Goal: Task Accomplishment & Management: Manage account settings

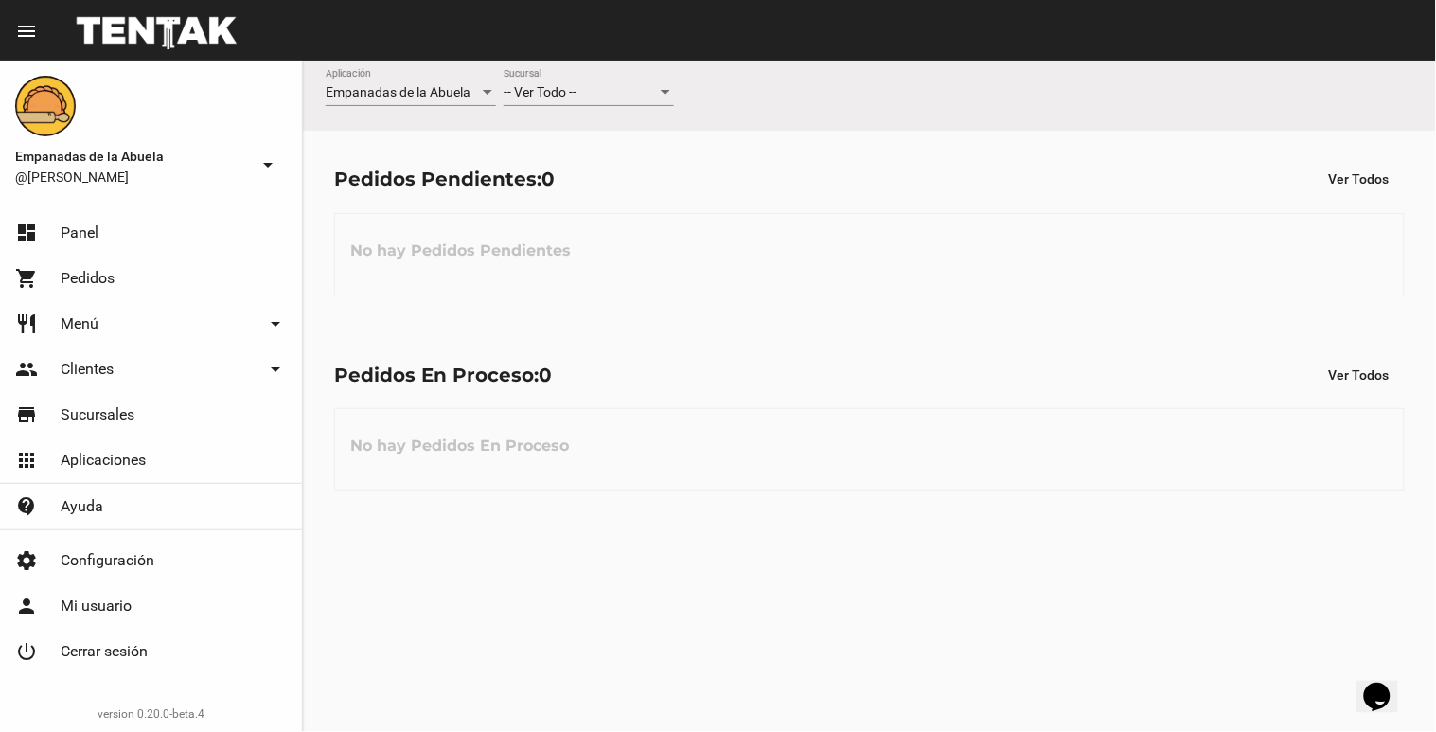
click at [673, 92] on div at bounding box center [665, 92] width 17 height 15
click at [676, 171] on mat-option "Lomas de Zamora" at bounding box center [589, 172] width 201 height 40
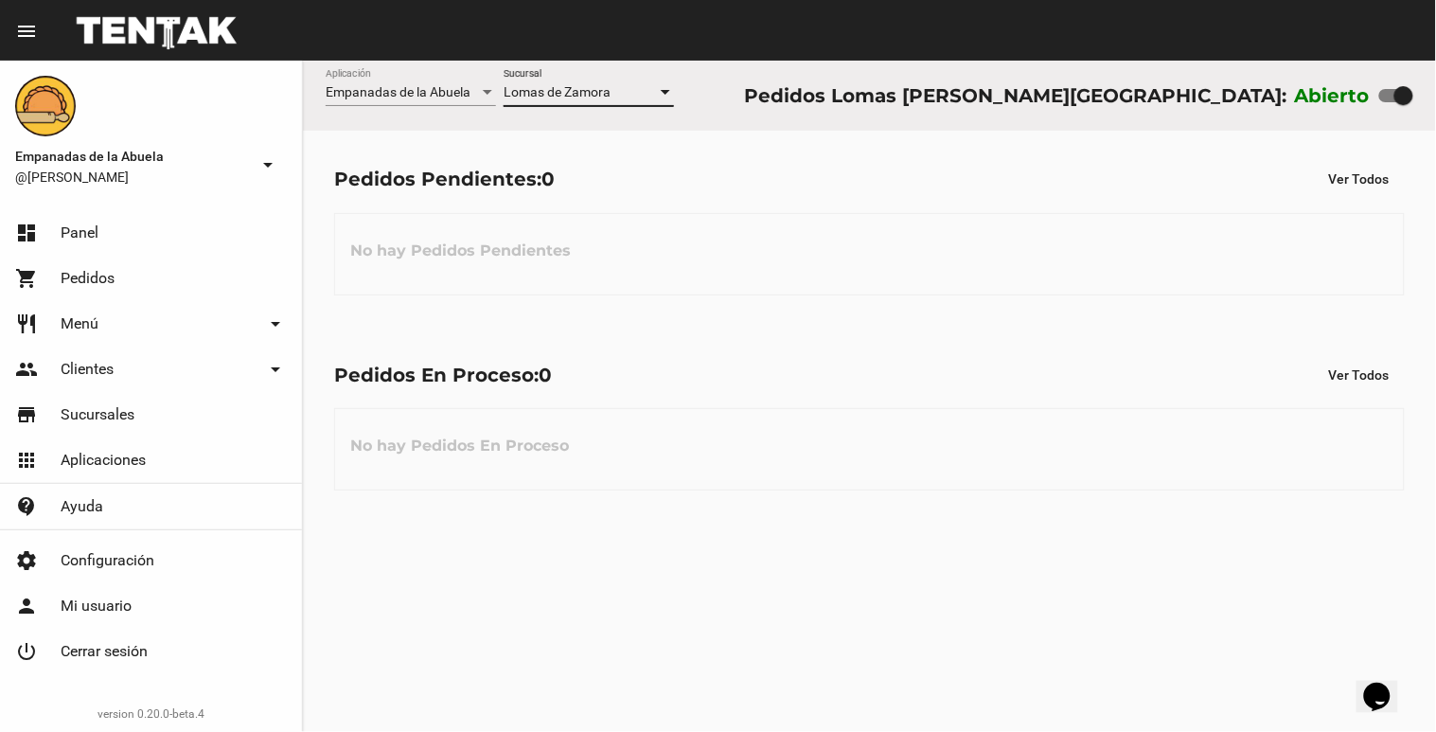
click at [664, 96] on div at bounding box center [665, 92] width 17 height 15
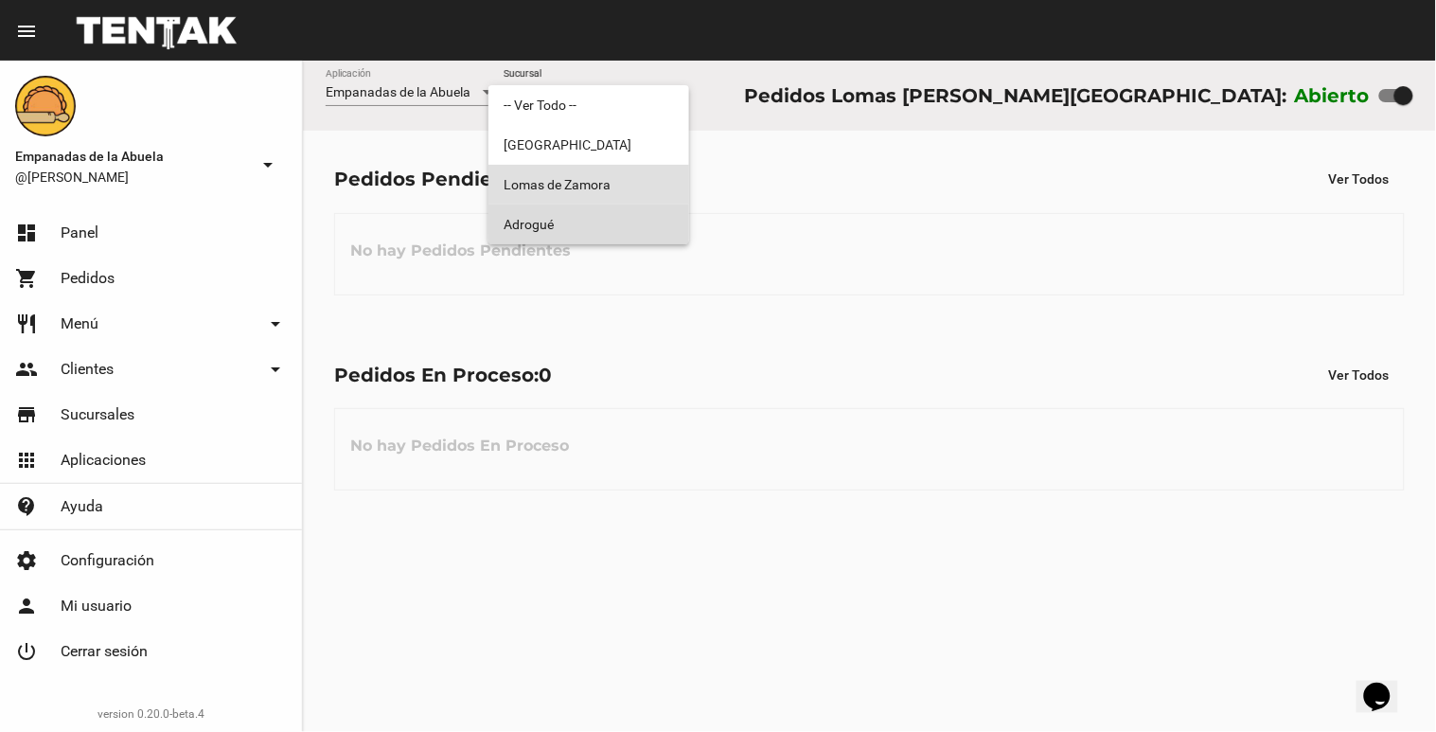
click at [644, 221] on span "Adrogué" at bounding box center [589, 225] width 170 height 40
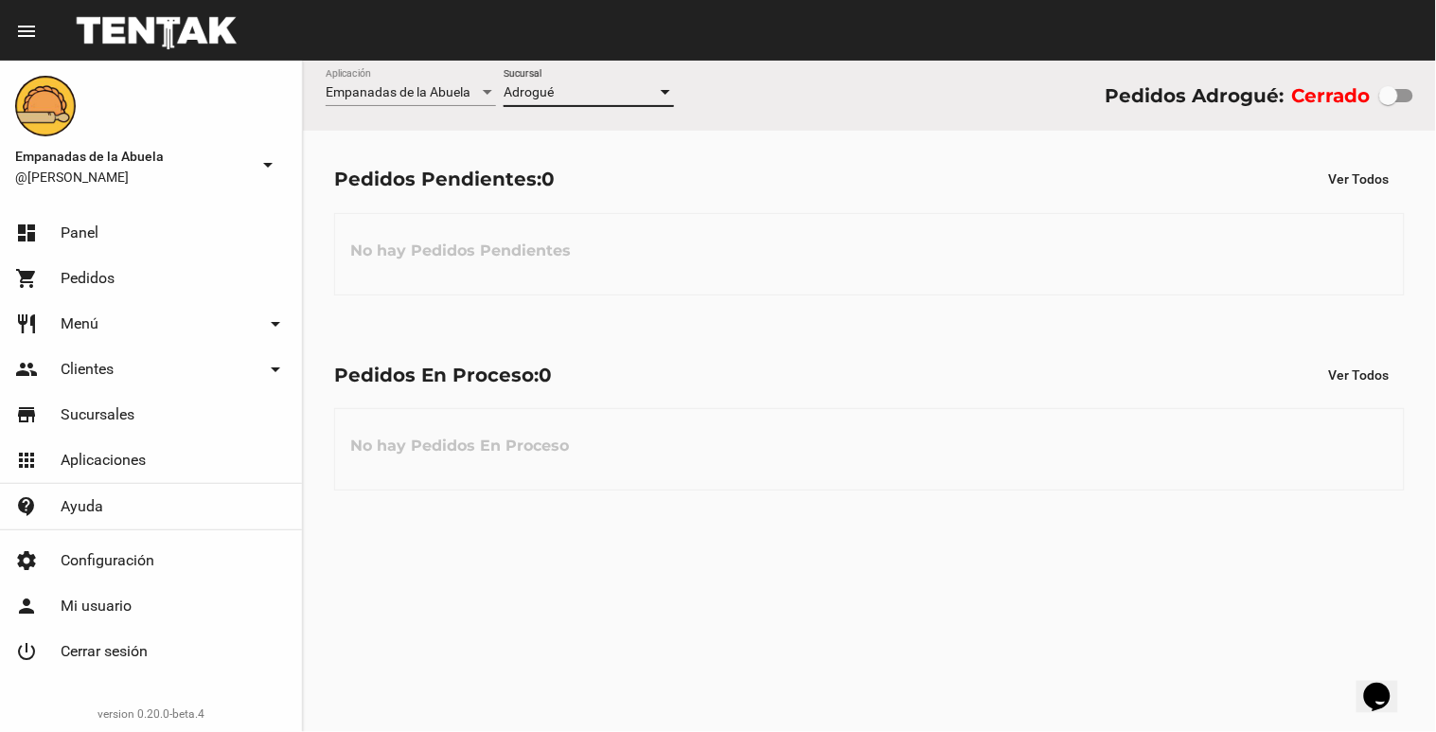
click at [667, 85] on div at bounding box center [665, 92] width 17 height 15
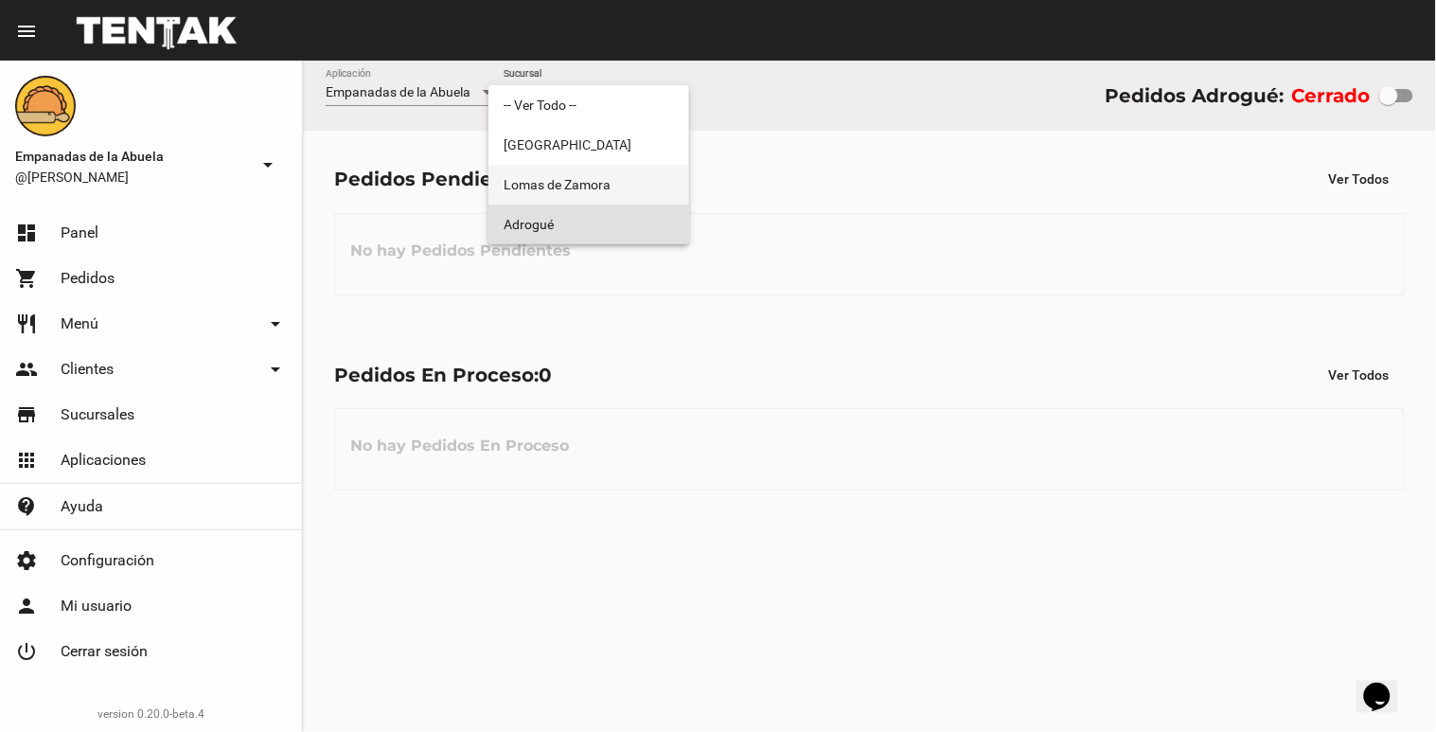
click at [656, 184] on span "Lomas de Zamora" at bounding box center [589, 185] width 170 height 40
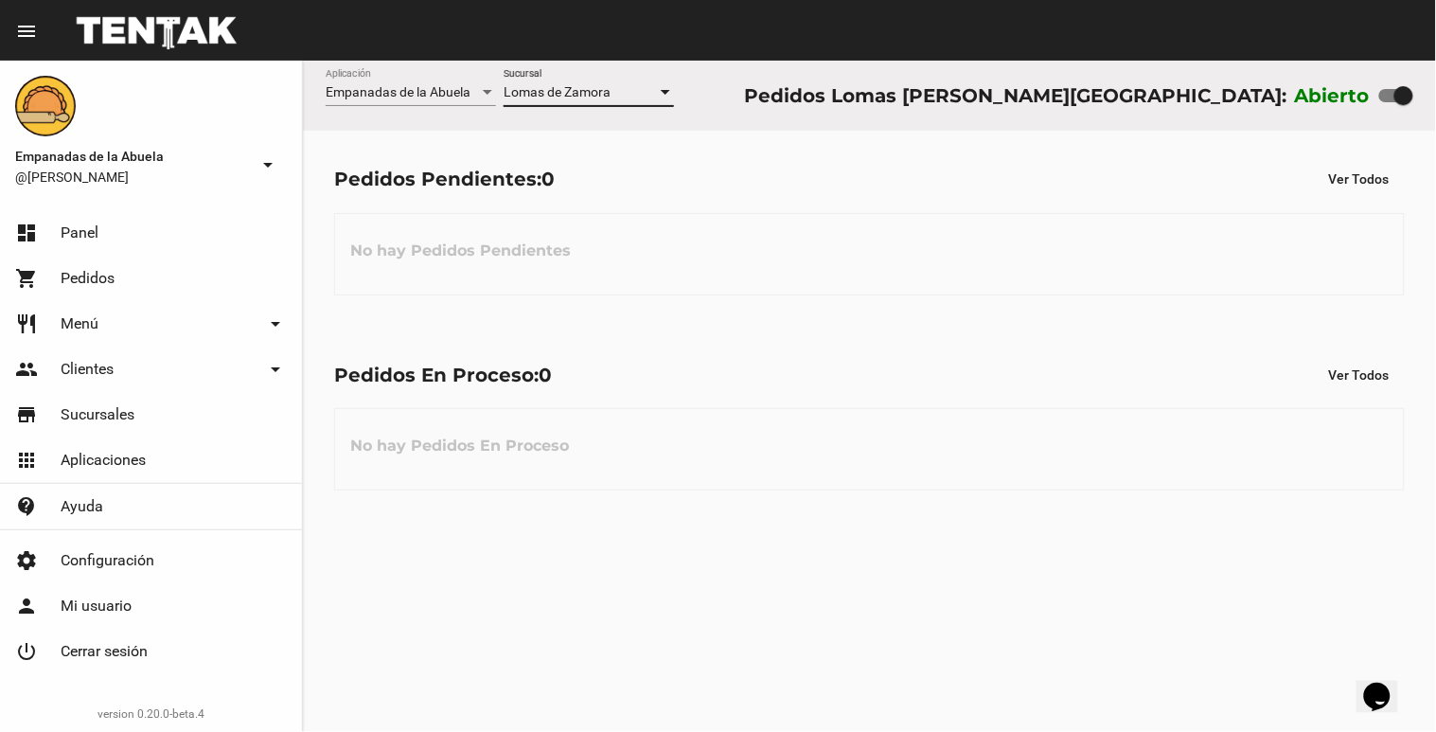
click at [670, 98] on div at bounding box center [665, 92] width 17 height 15
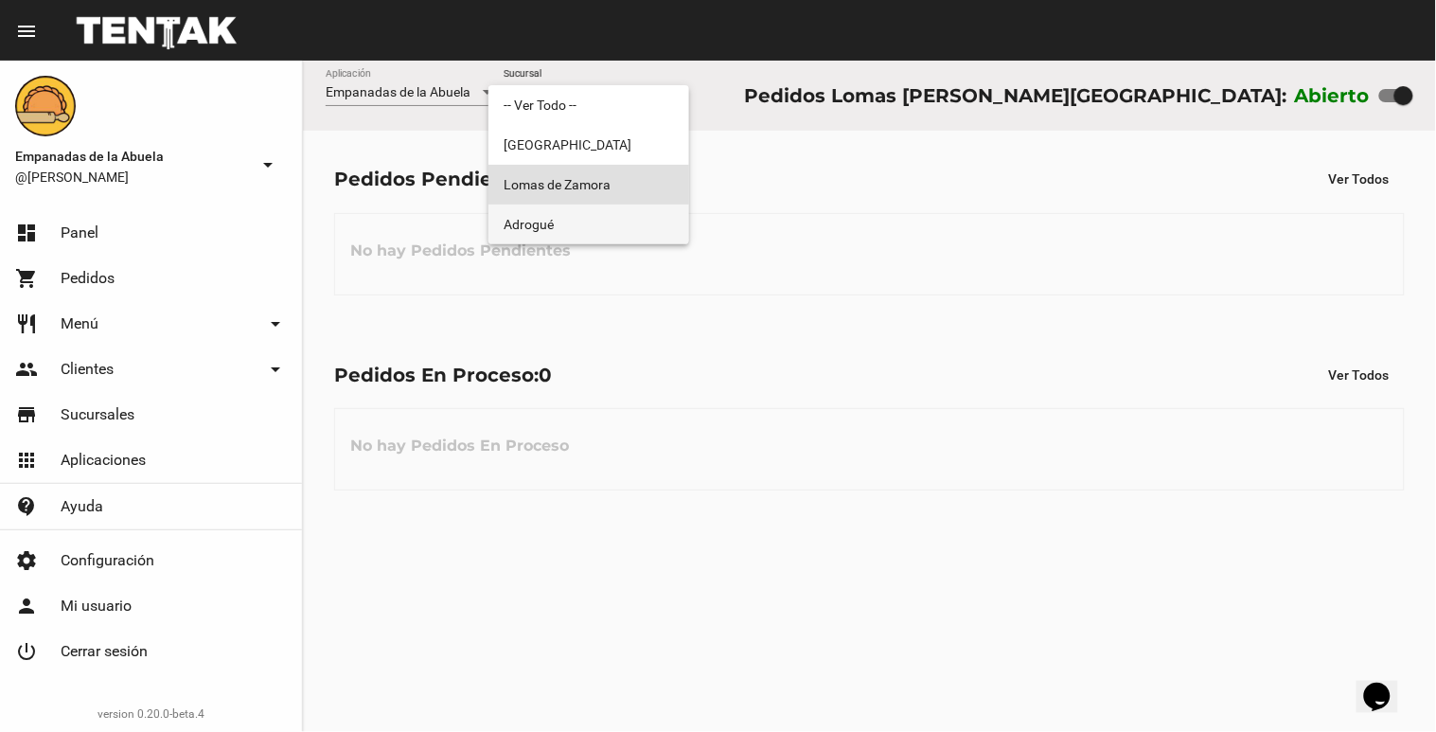
click at [609, 211] on span "Adrogué" at bounding box center [589, 225] width 170 height 40
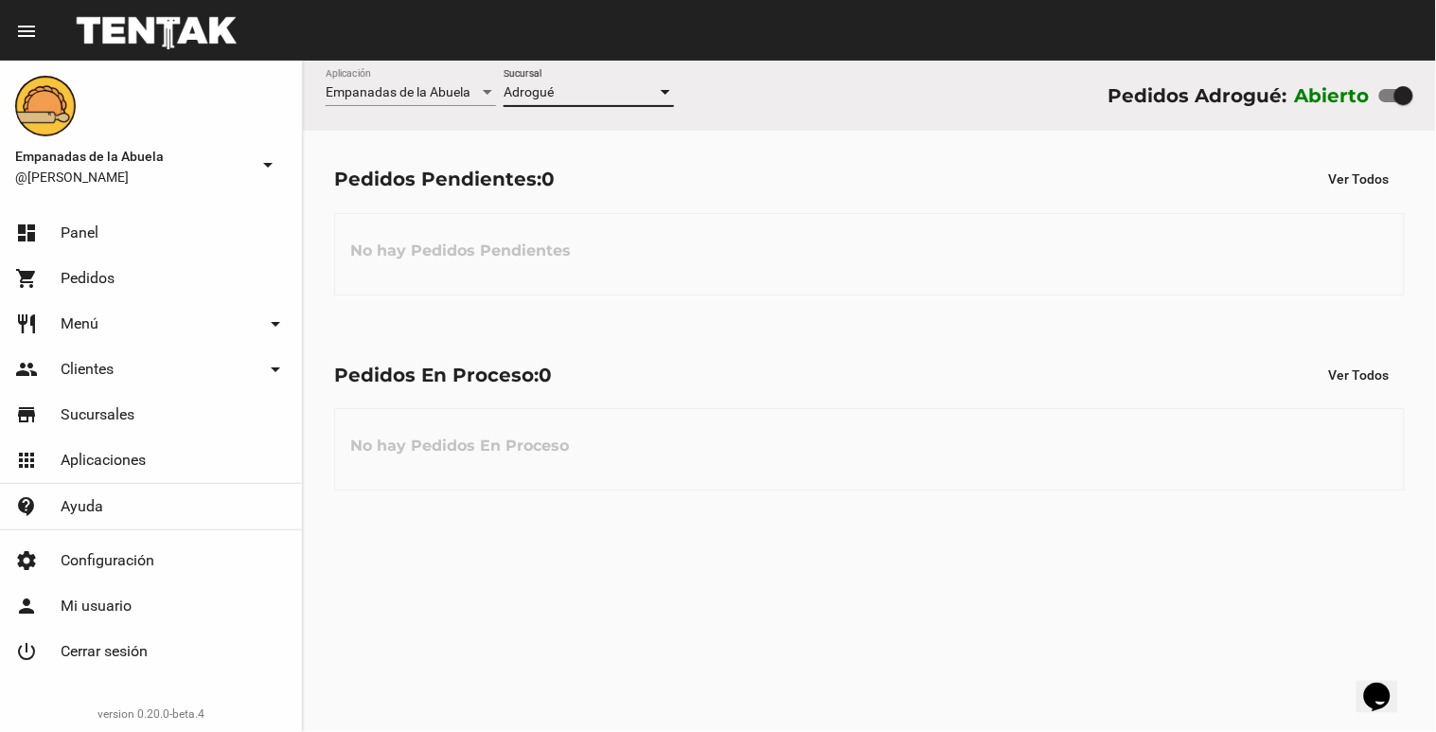
click at [666, 93] on div at bounding box center [665, 92] width 9 height 5
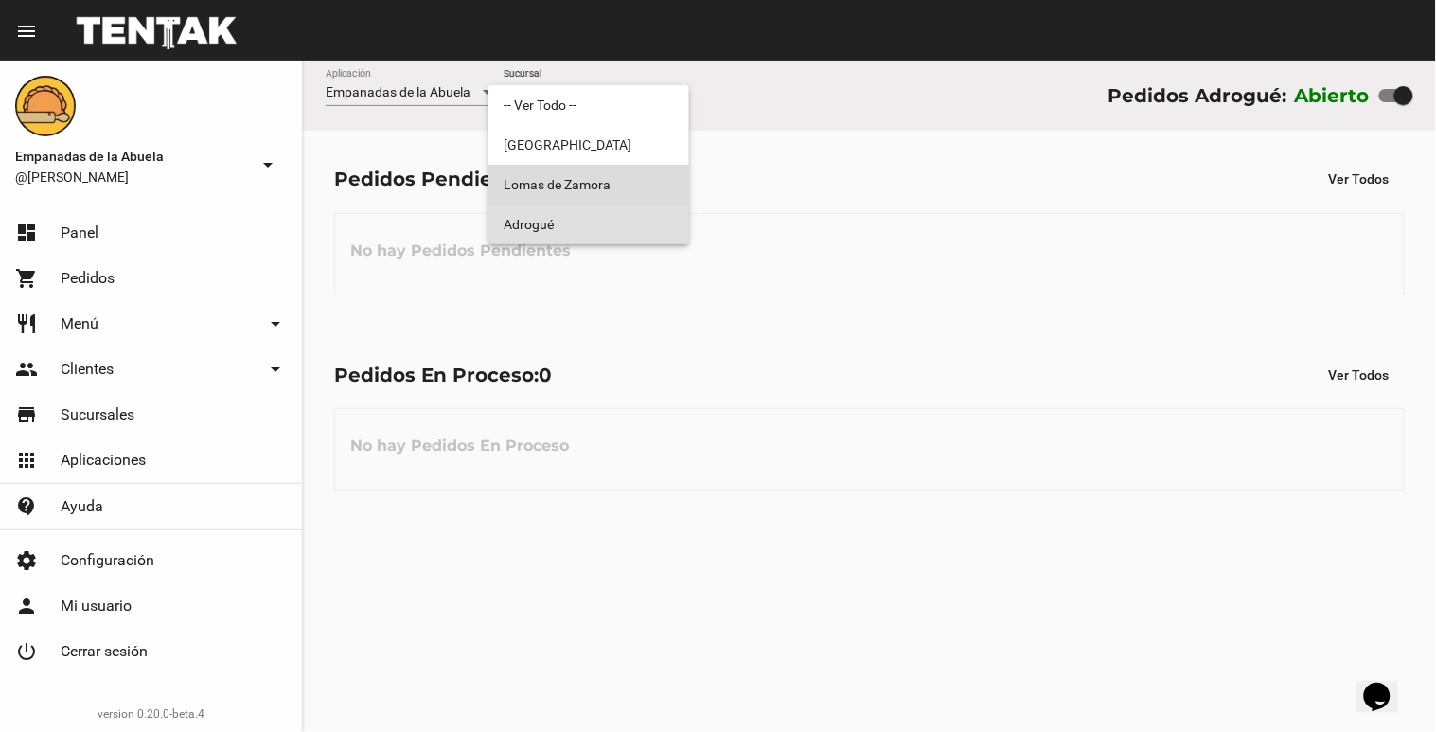
click at [633, 183] on span "Lomas de Zamora" at bounding box center [589, 185] width 170 height 40
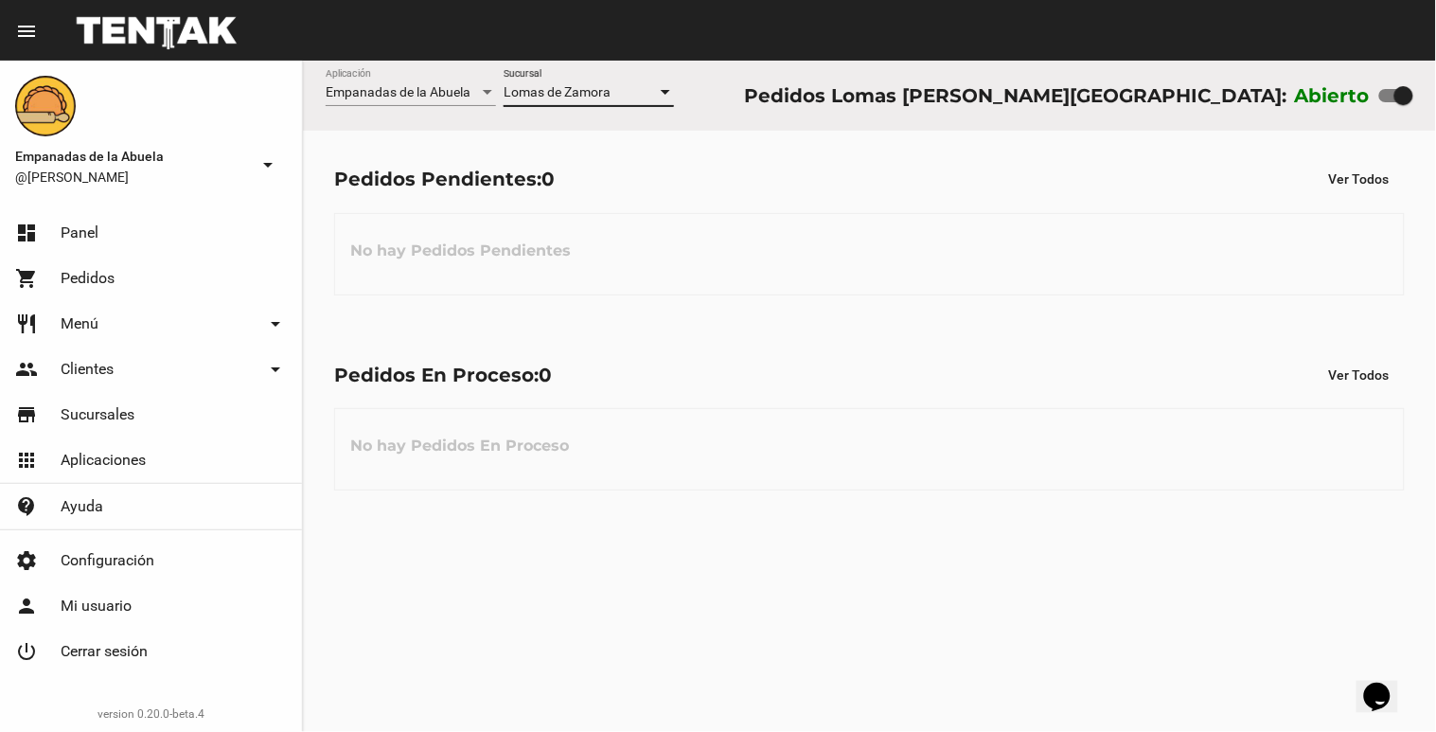
click at [667, 91] on div at bounding box center [665, 92] width 9 height 5
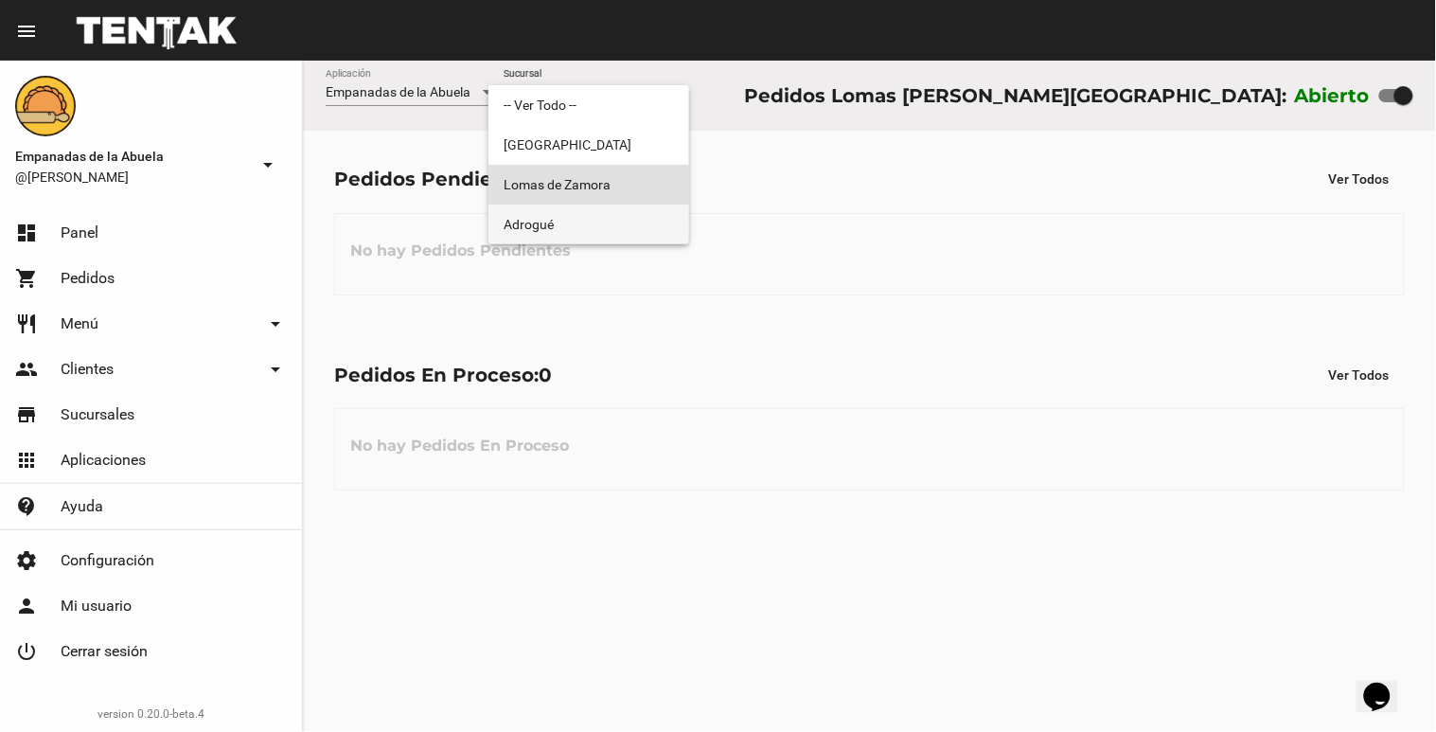
click at [635, 229] on span "Adrogué" at bounding box center [589, 225] width 170 height 40
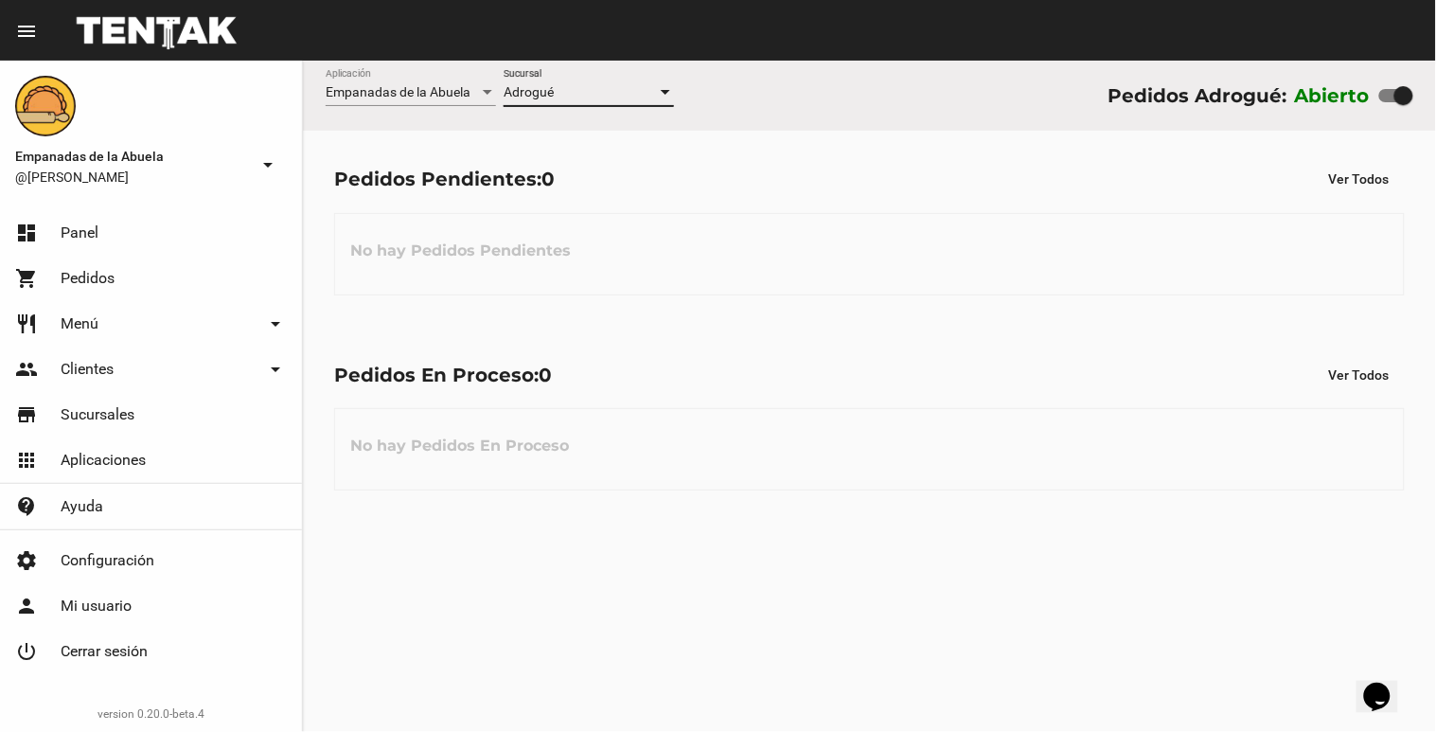
click at [663, 93] on div at bounding box center [665, 92] width 9 height 5
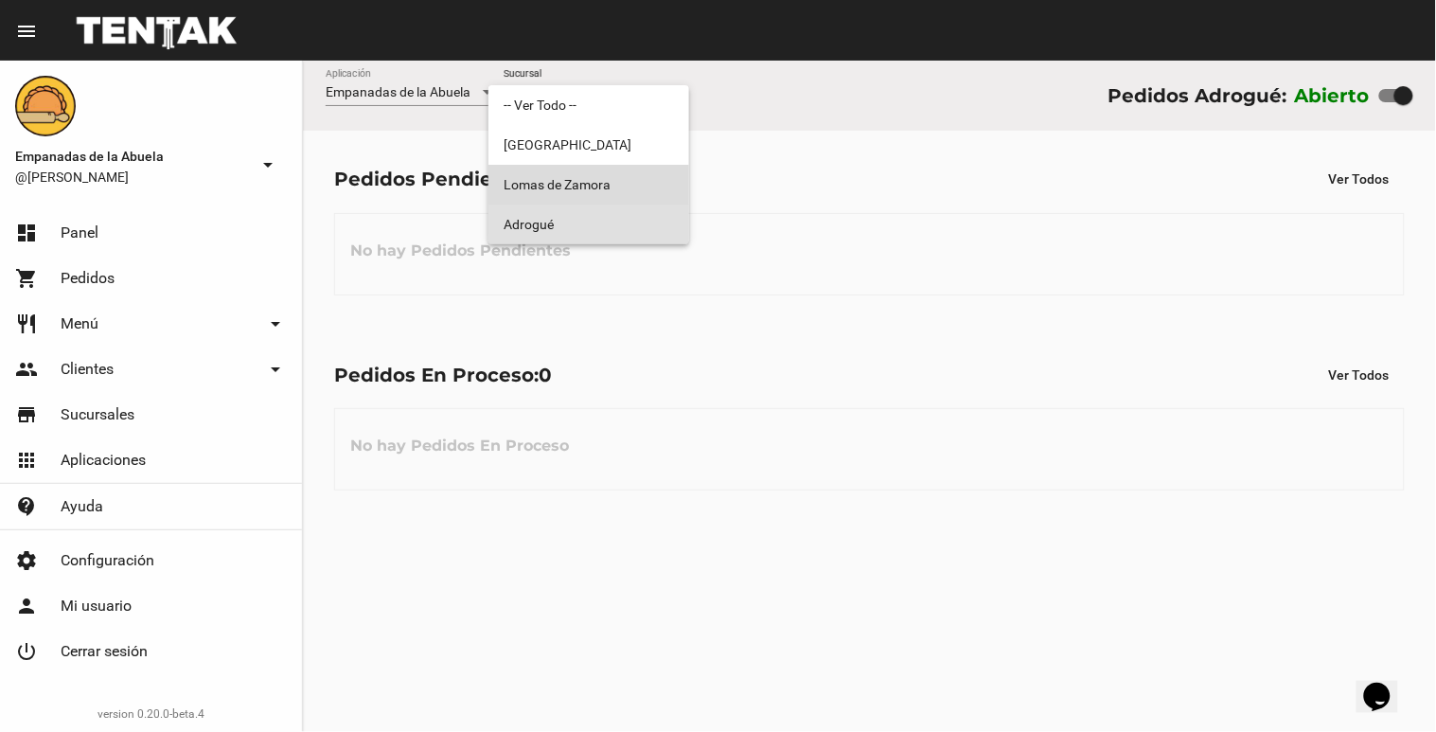
click at [634, 177] on span "Lomas de Zamora" at bounding box center [589, 185] width 170 height 40
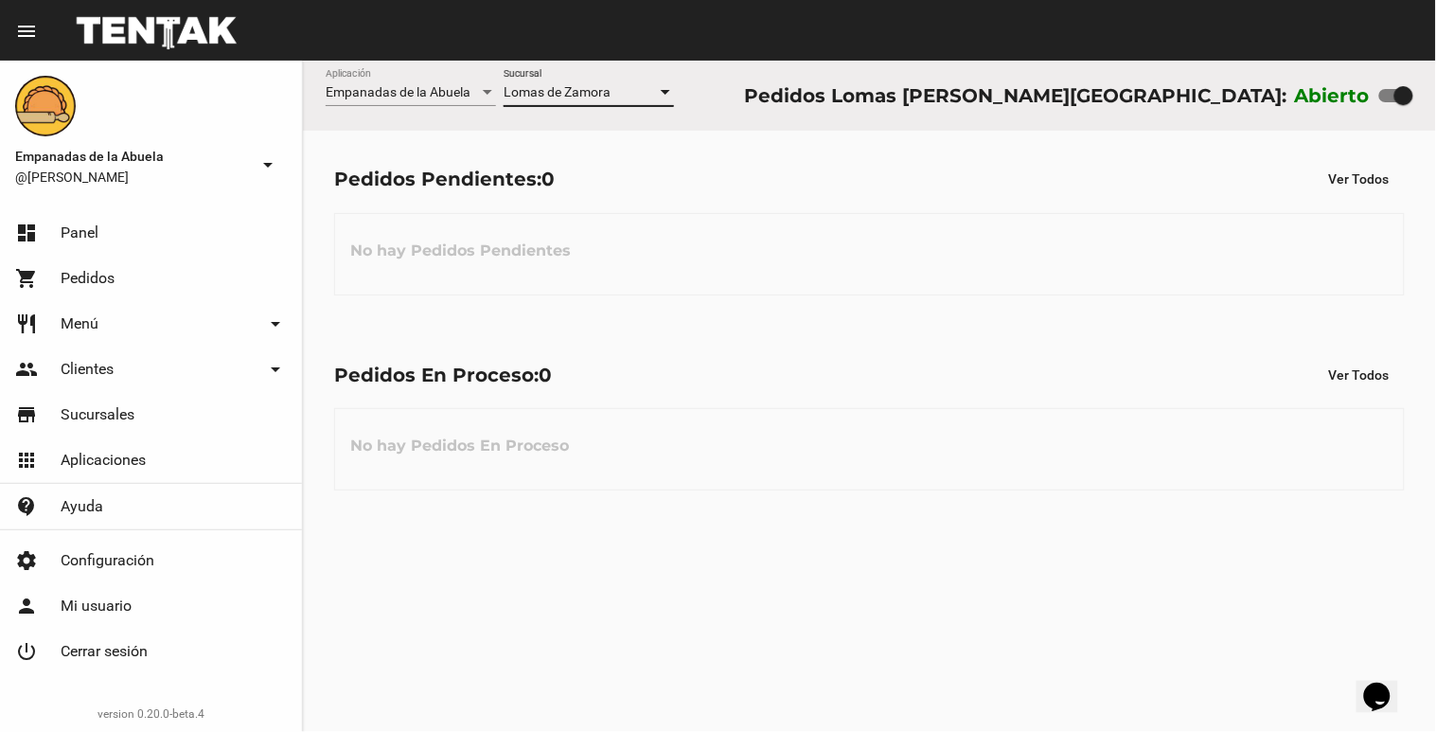
click at [666, 88] on div at bounding box center [665, 92] width 17 height 15
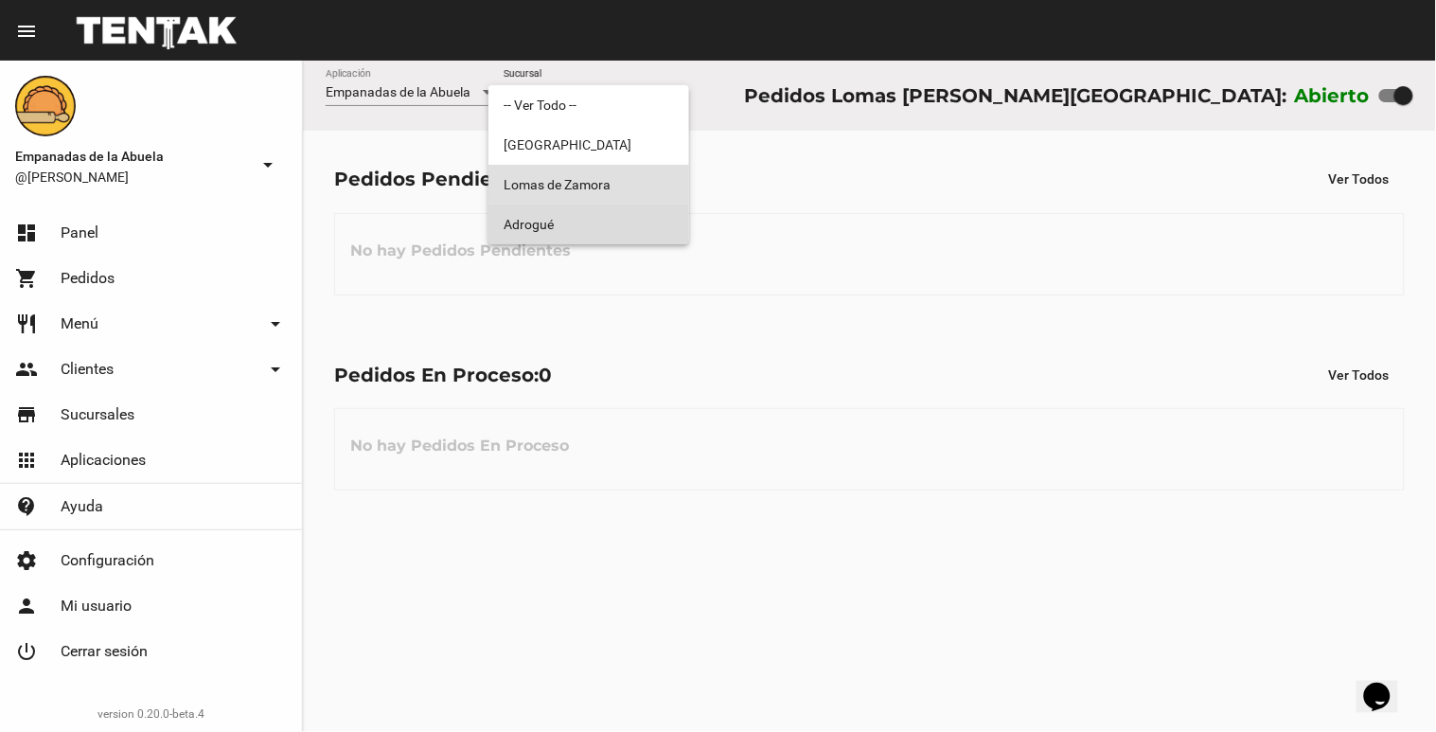
click at [644, 233] on span "Adrogué" at bounding box center [589, 225] width 170 height 40
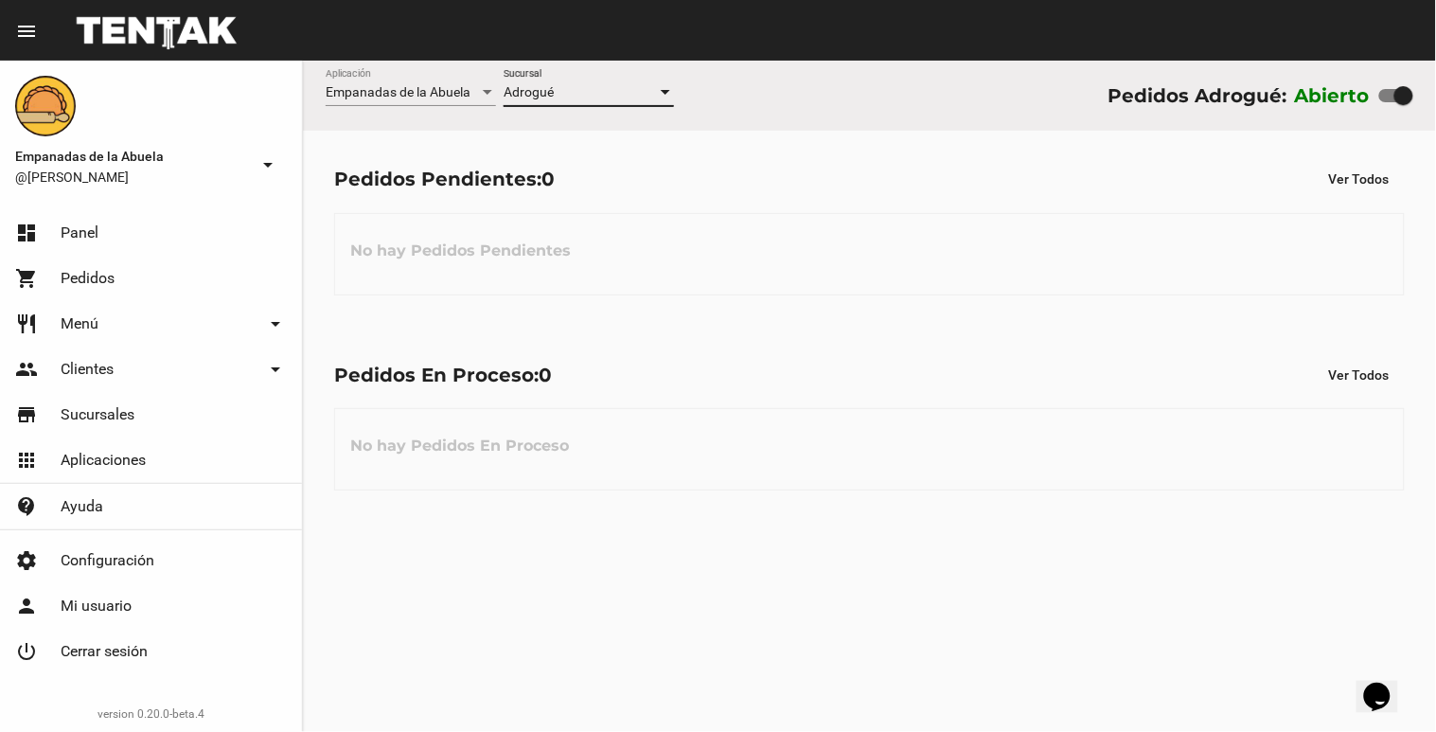
click at [669, 86] on div at bounding box center [665, 92] width 17 height 15
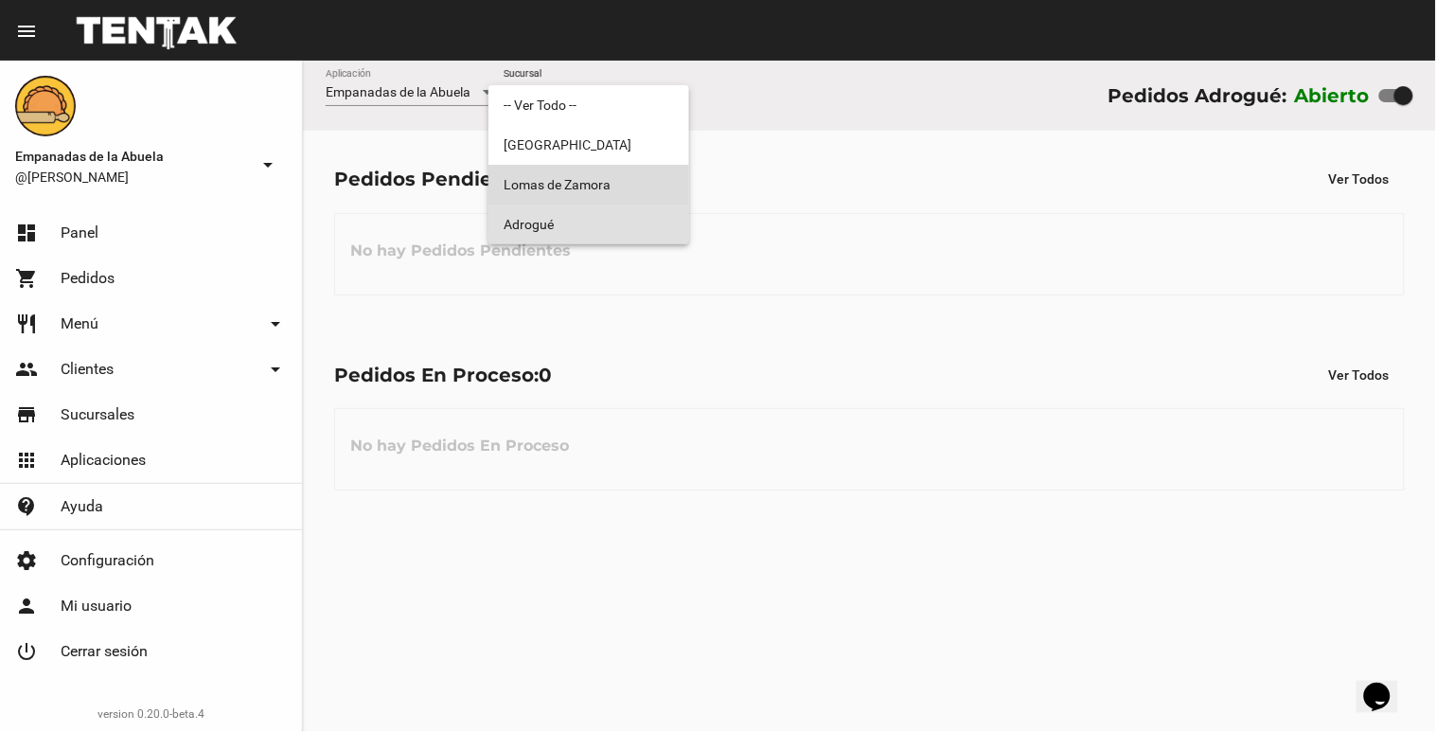
click at [650, 187] on span "Lomas de Zamora" at bounding box center [589, 185] width 170 height 40
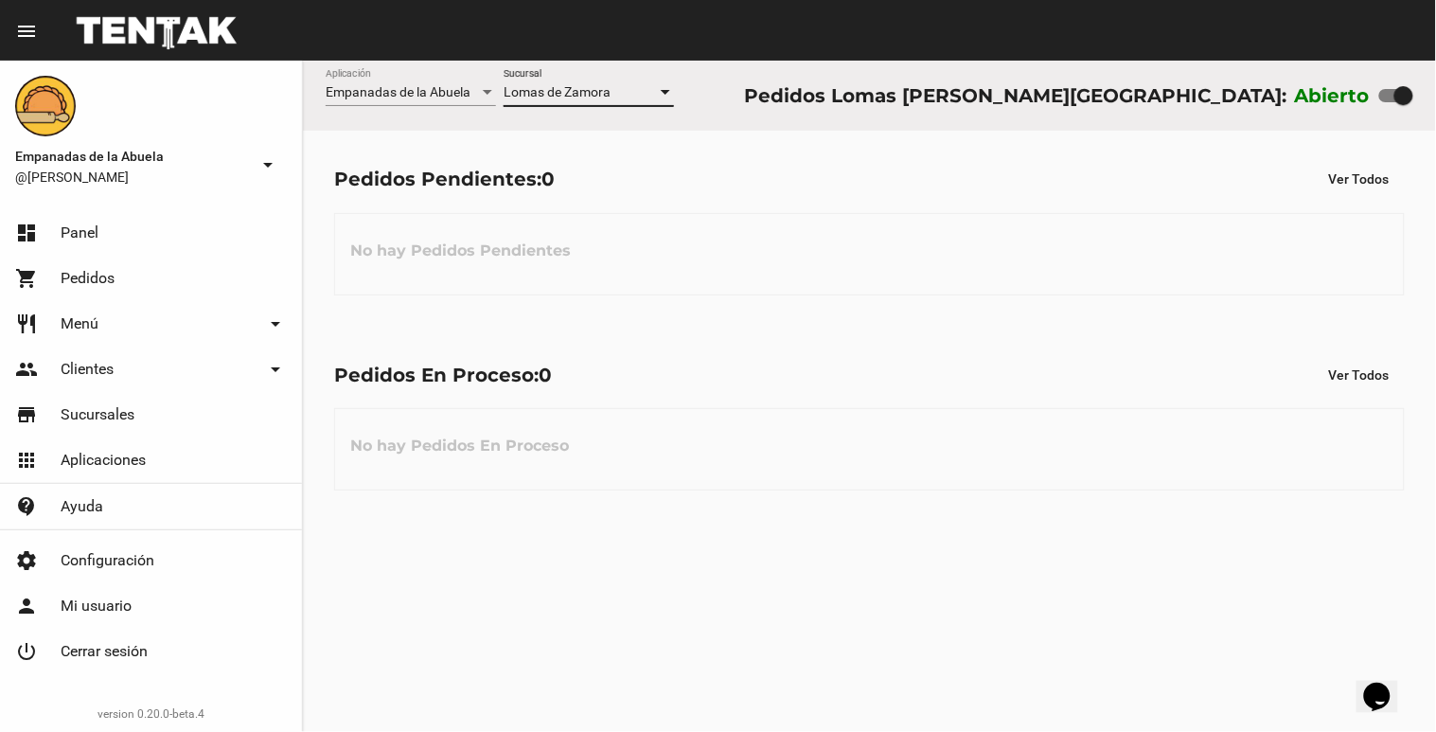
click at [673, 95] on div at bounding box center [665, 92] width 17 height 15
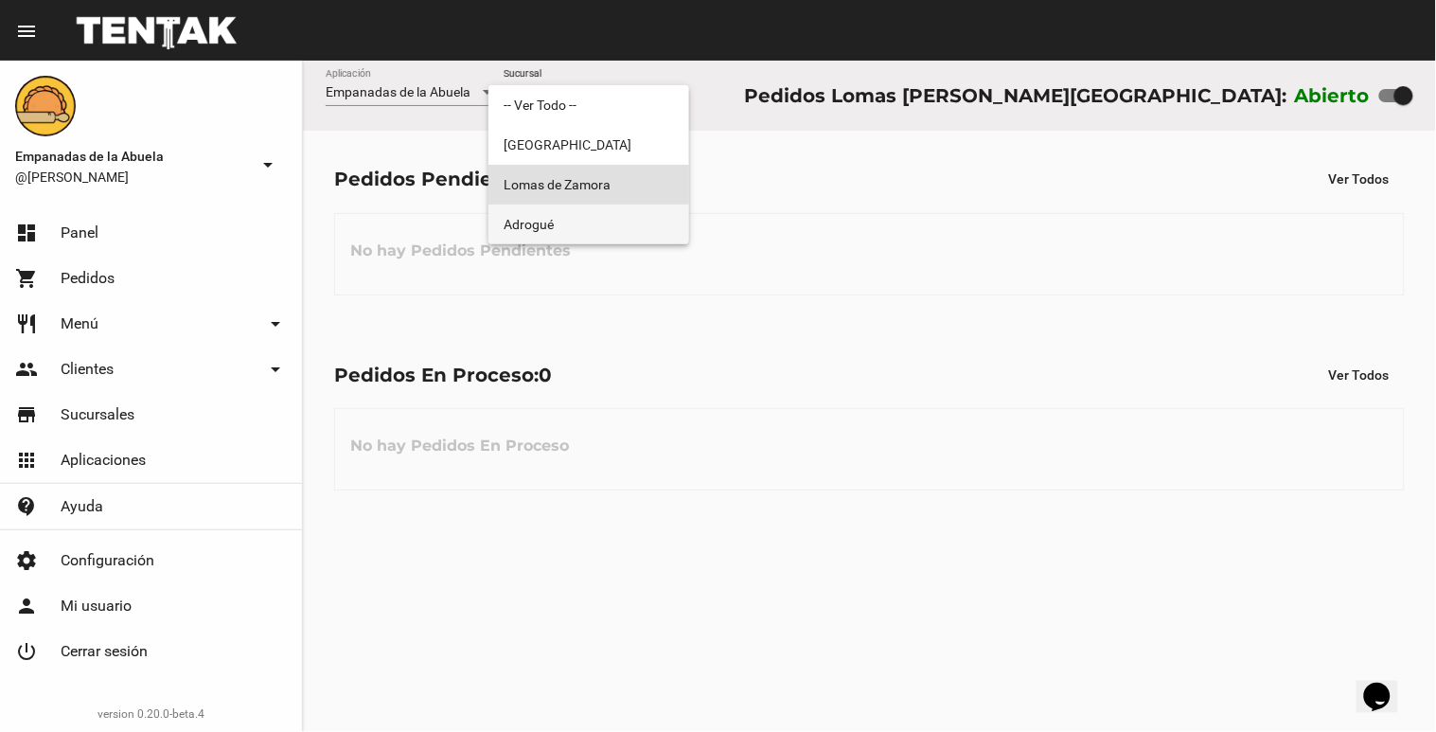
click at [653, 204] on div "-- Ver Todo -- [GEOGRAPHIC_DATA][PERSON_NAME]" at bounding box center [589, 164] width 201 height 159
drag, startPoint x: 653, startPoint y: 204, endPoint x: 575, endPoint y: 222, distance: 80.6
click at [575, 222] on span "Adrogué" at bounding box center [589, 225] width 170 height 40
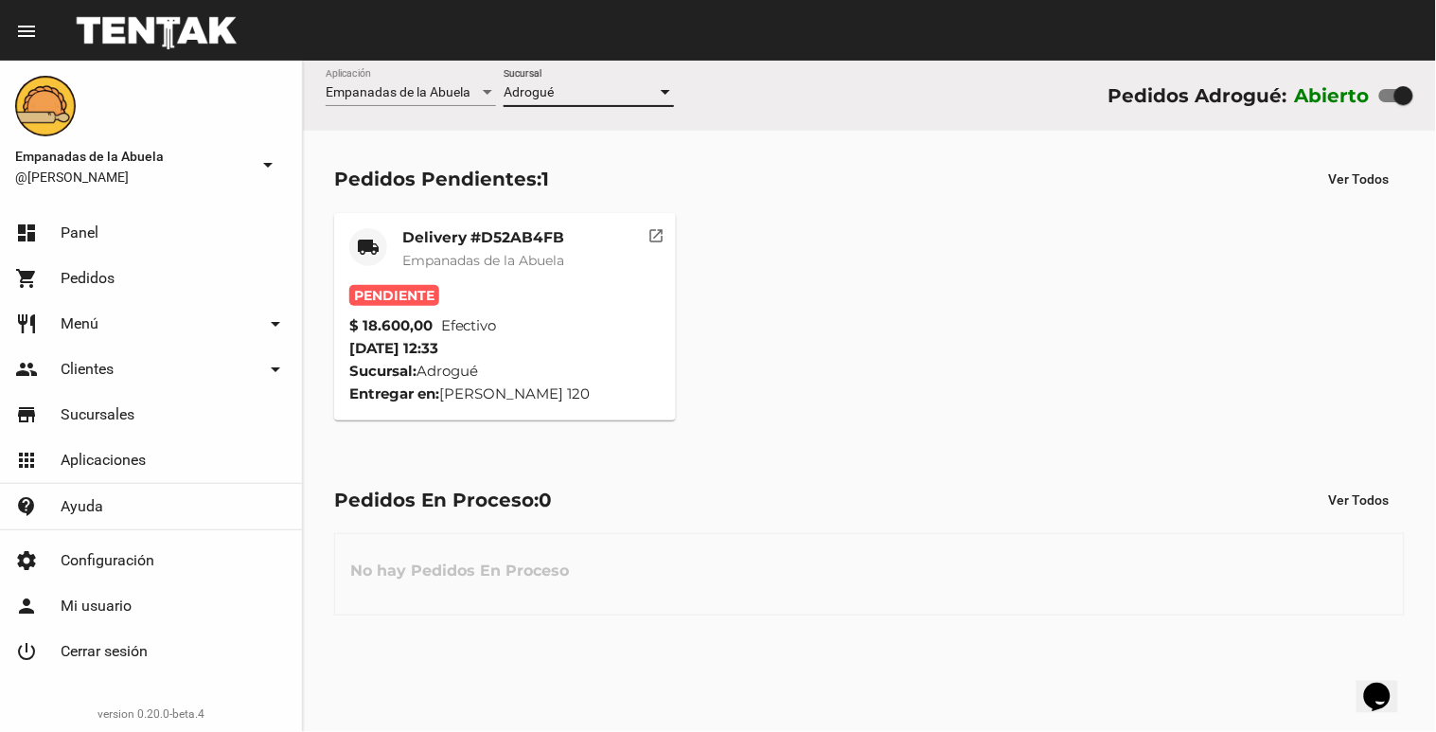
click at [668, 87] on div at bounding box center [665, 92] width 17 height 15
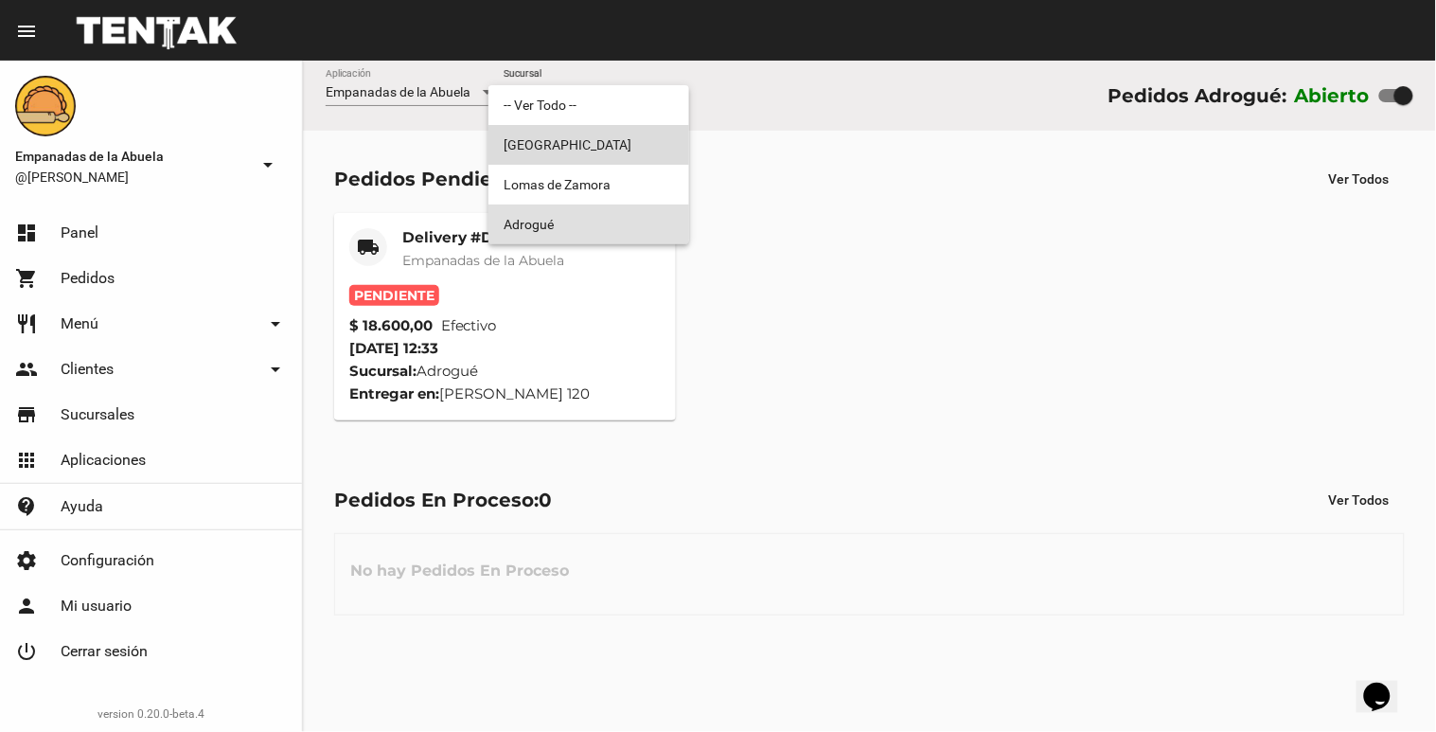
click at [629, 163] on span "[GEOGRAPHIC_DATA]" at bounding box center [589, 145] width 170 height 40
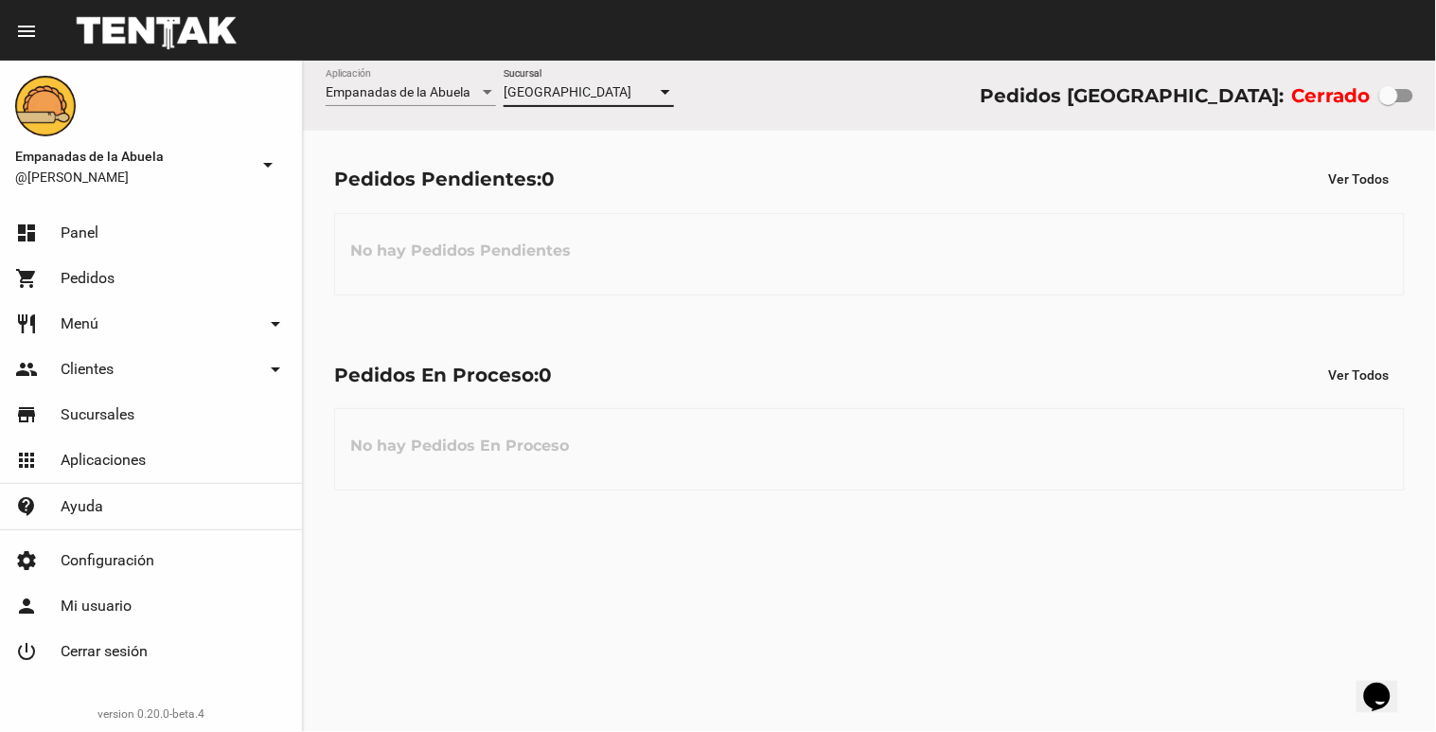
click at [666, 90] on div at bounding box center [665, 92] width 9 height 5
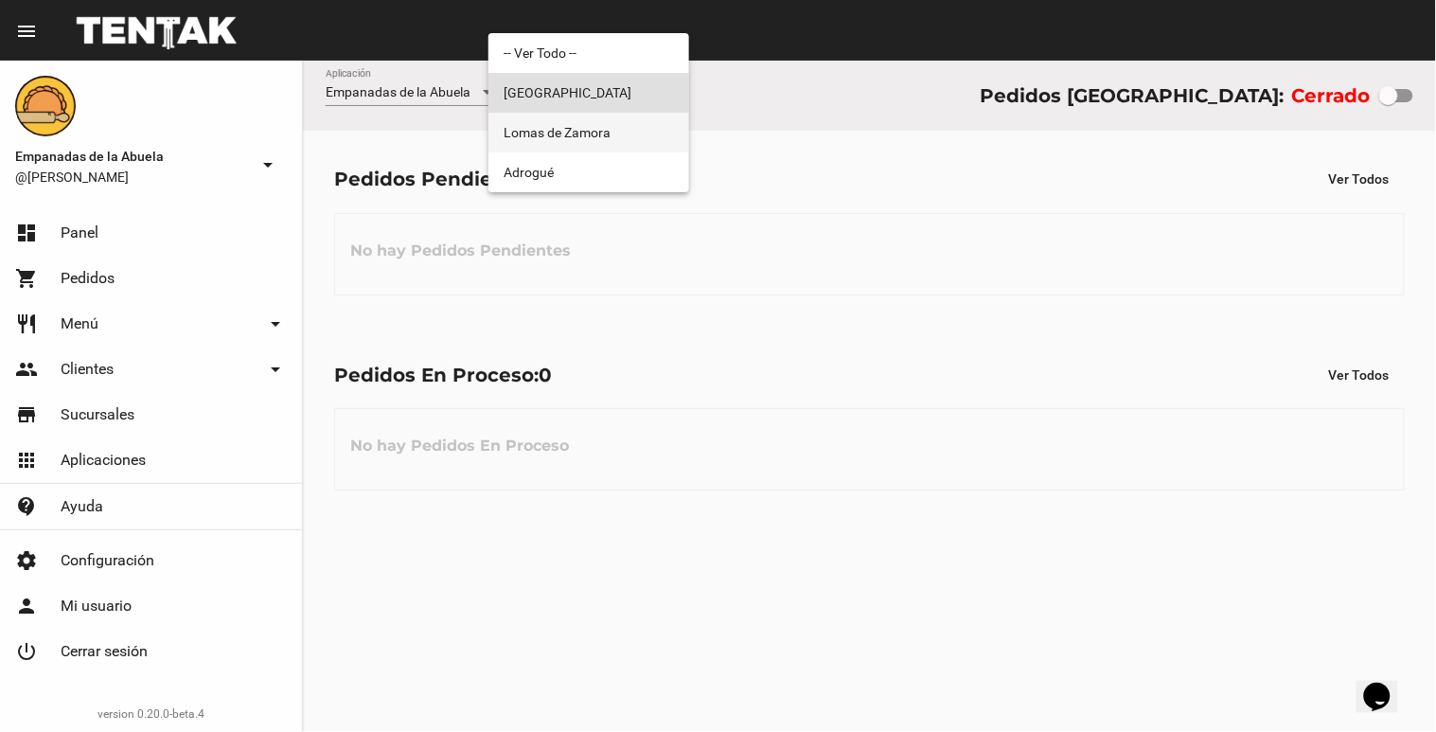
click at [645, 140] on span "Lomas de Zamora" at bounding box center [589, 133] width 170 height 40
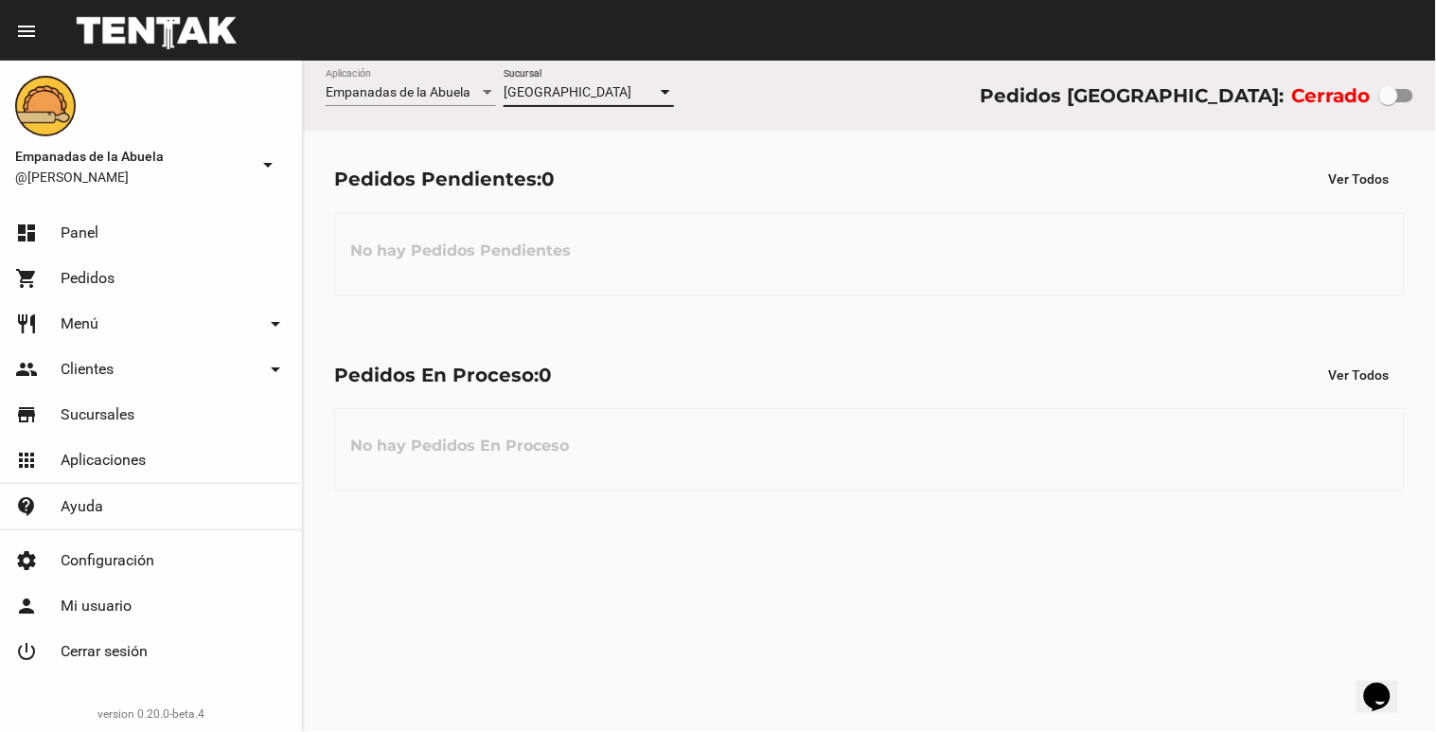
checkbox input "true"
click at [162, 270] on link "shopping_cart Pedidos" at bounding box center [151, 278] width 302 height 45
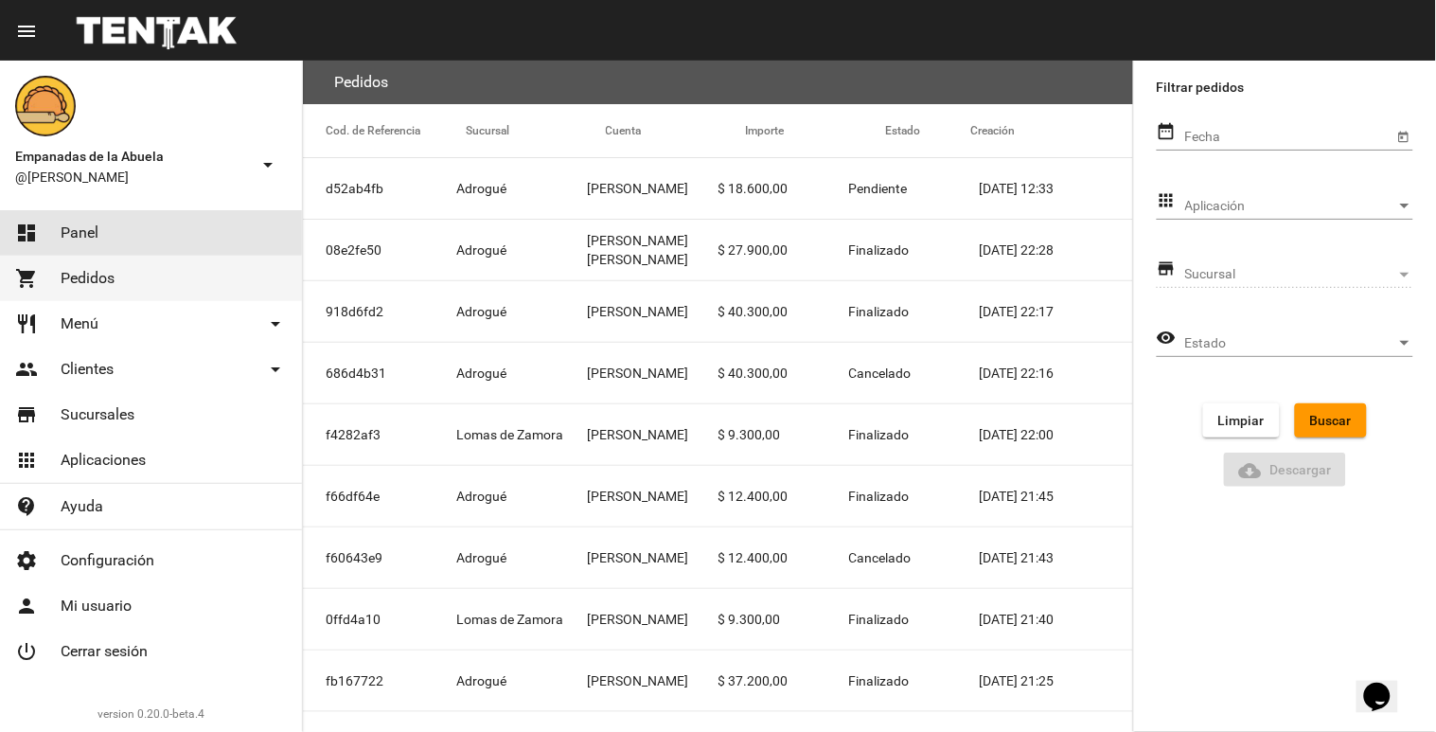
click at [154, 234] on link "dashboard Panel" at bounding box center [151, 232] width 302 height 45
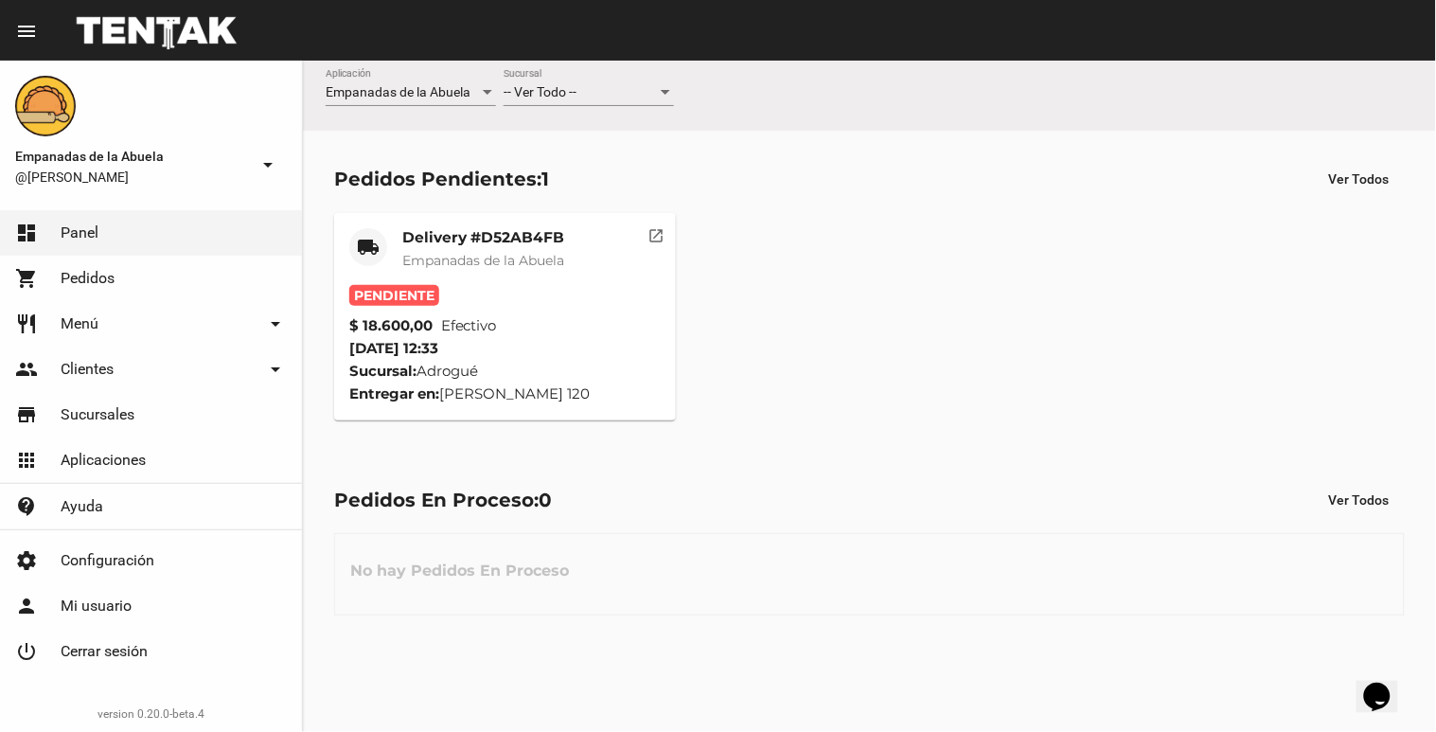
click at [667, 93] on div at bounding box center [665, 92] width 9 height 5
click at [651, 184] on span "Lomas de Zamora" at bounding box center [589, 172] width 170 height 40
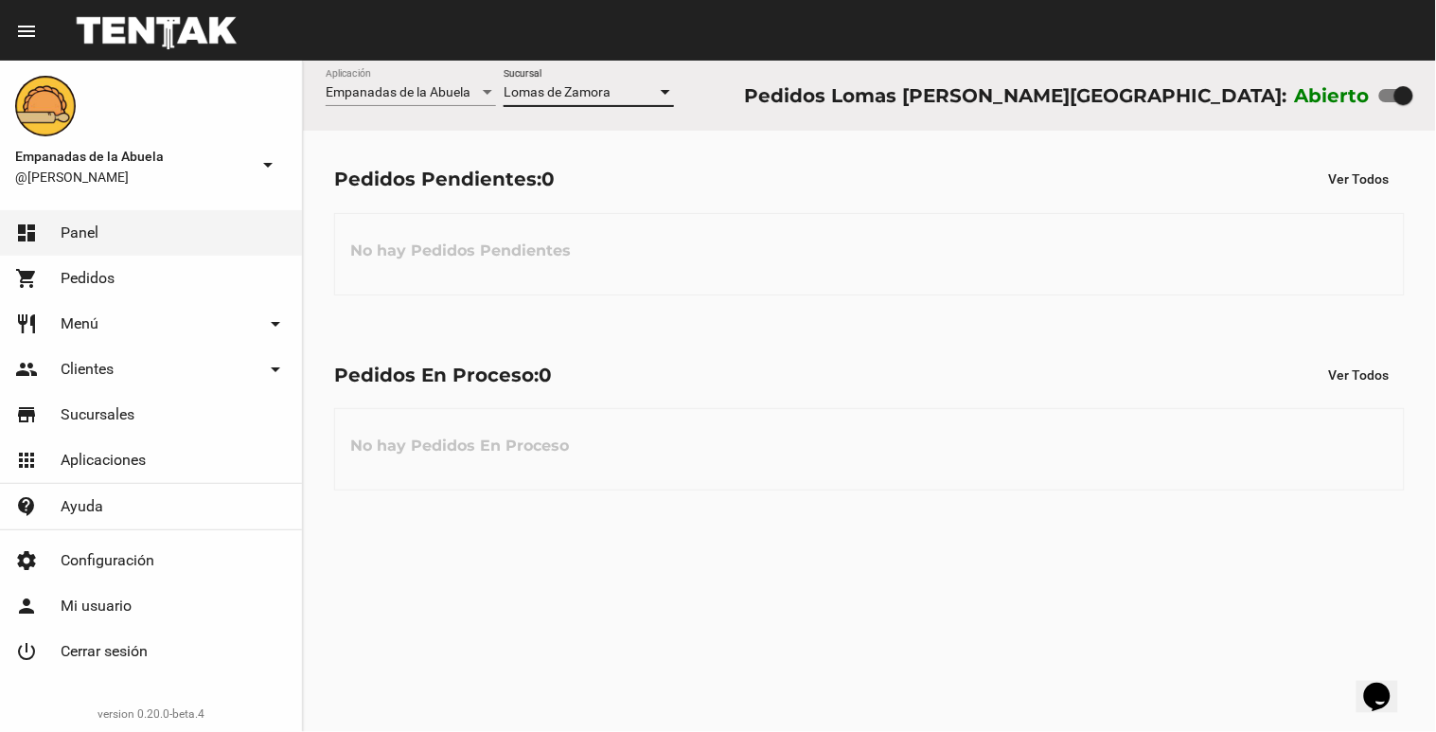
click at [672, 98] on div at bounding box center [665, 92] width 17 height 15
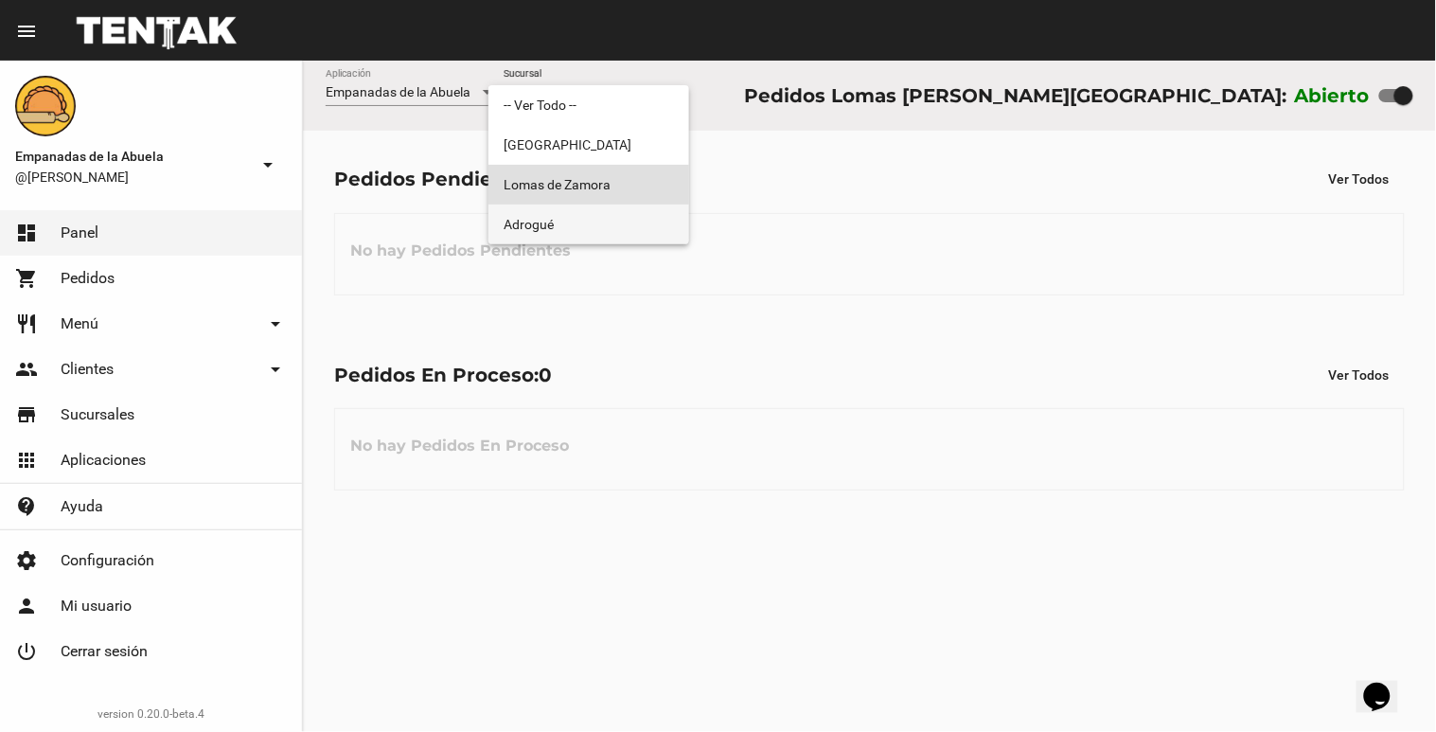
click at [623, 216] on span "Adrogué" at bounding box center [589, 225] width 170 height 40
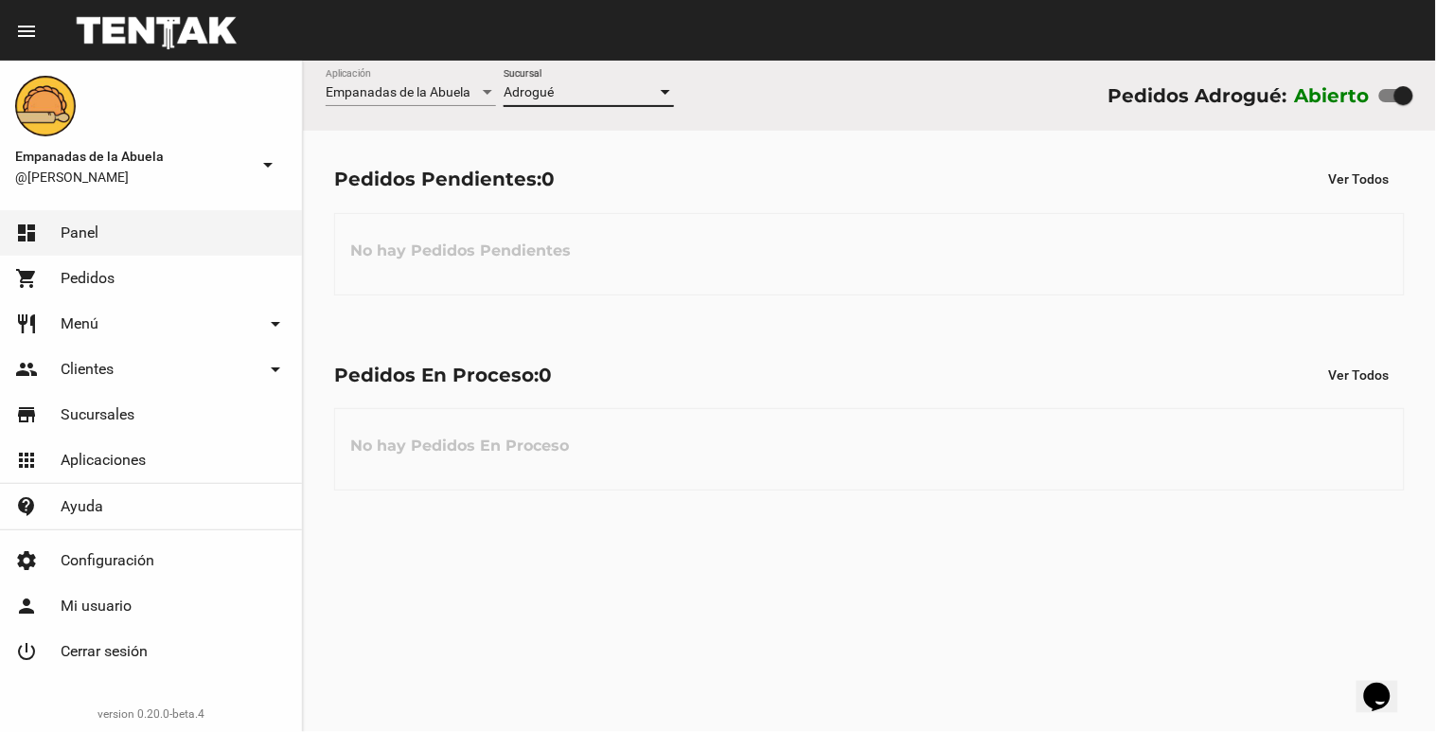
click at [672, 95] on div at bounding box center [665, 92] width 17 height 15
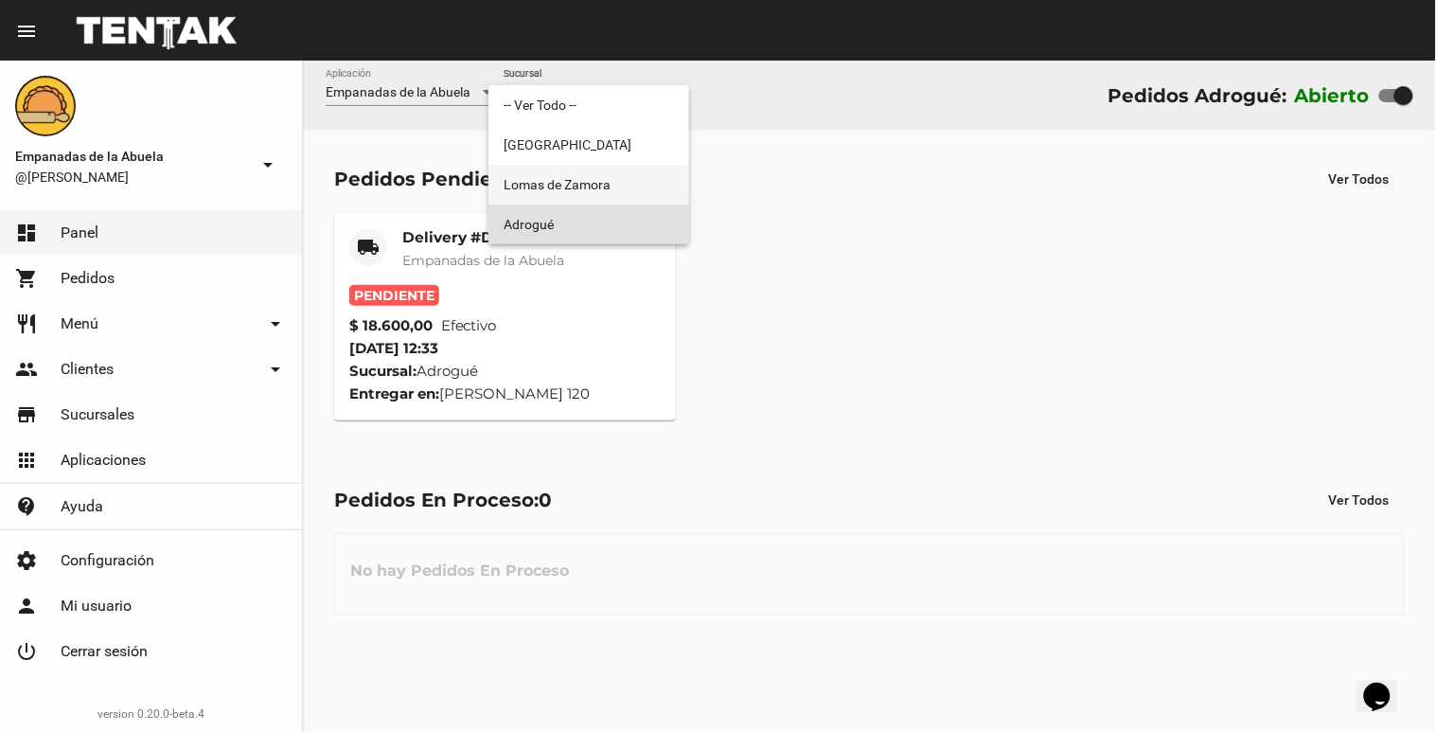
click at [626, 174] on span "Lomas de Zamora" at bounding box center [589, 185] width 170 height 40
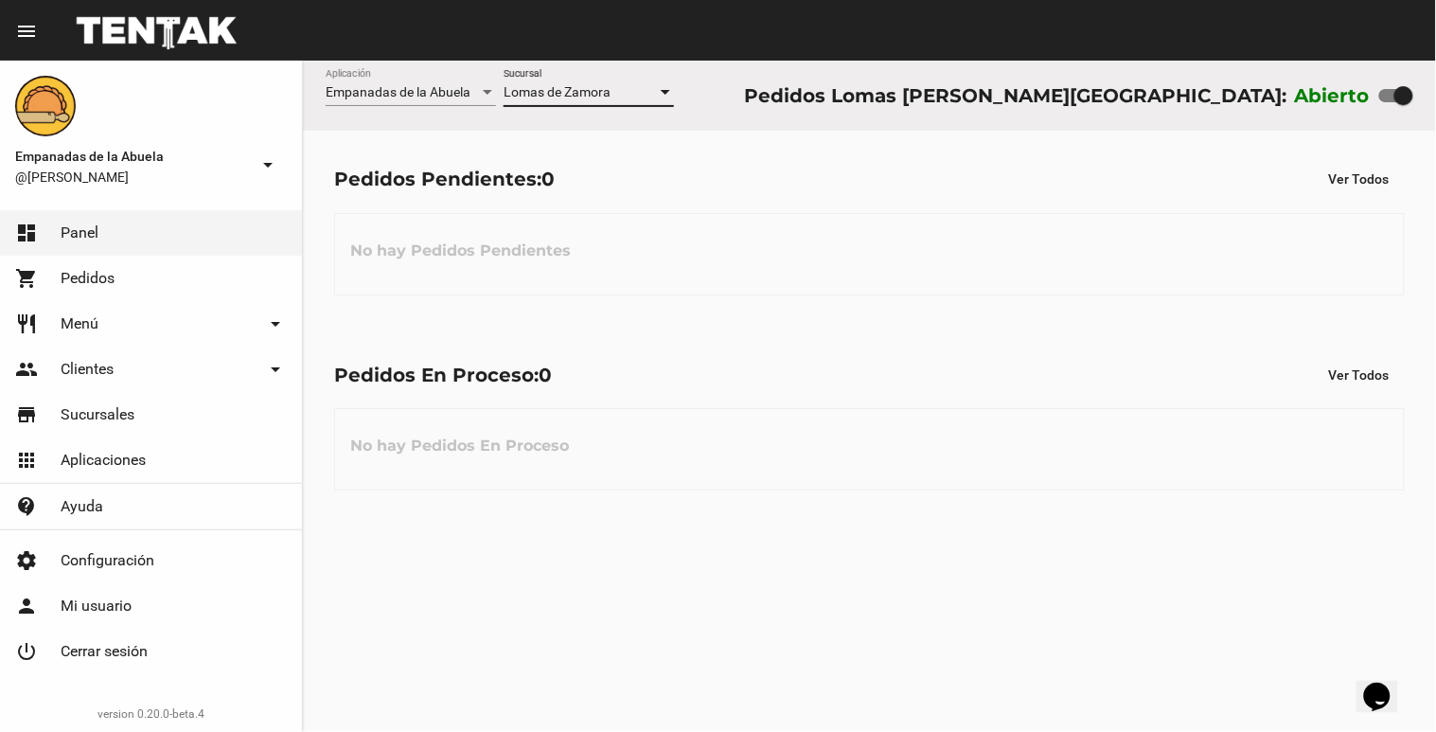
click at [660, 89] on div at bounding box center [665, 92] width 17 height 15
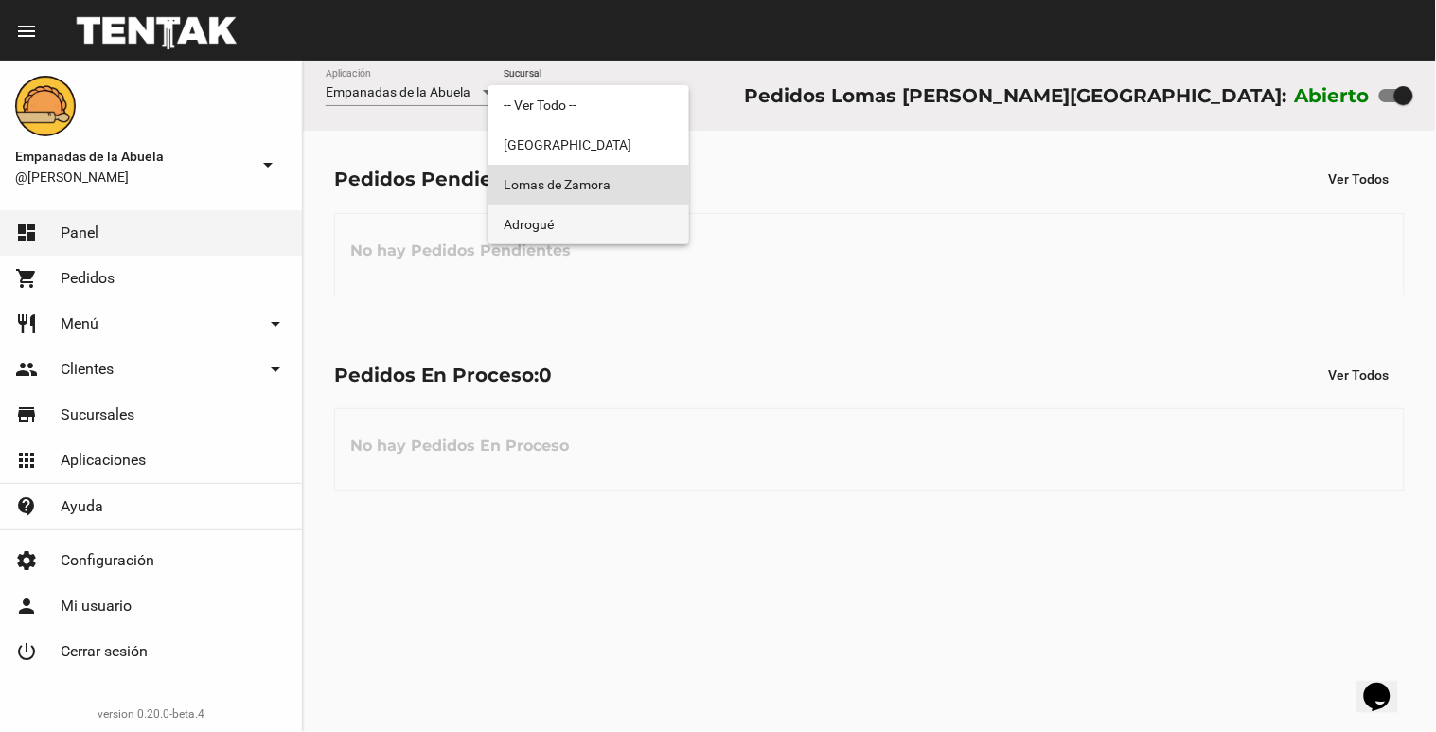
click at [621, 218] on span "Adrogué" at bounding box center [589, 225] width 170 height 40
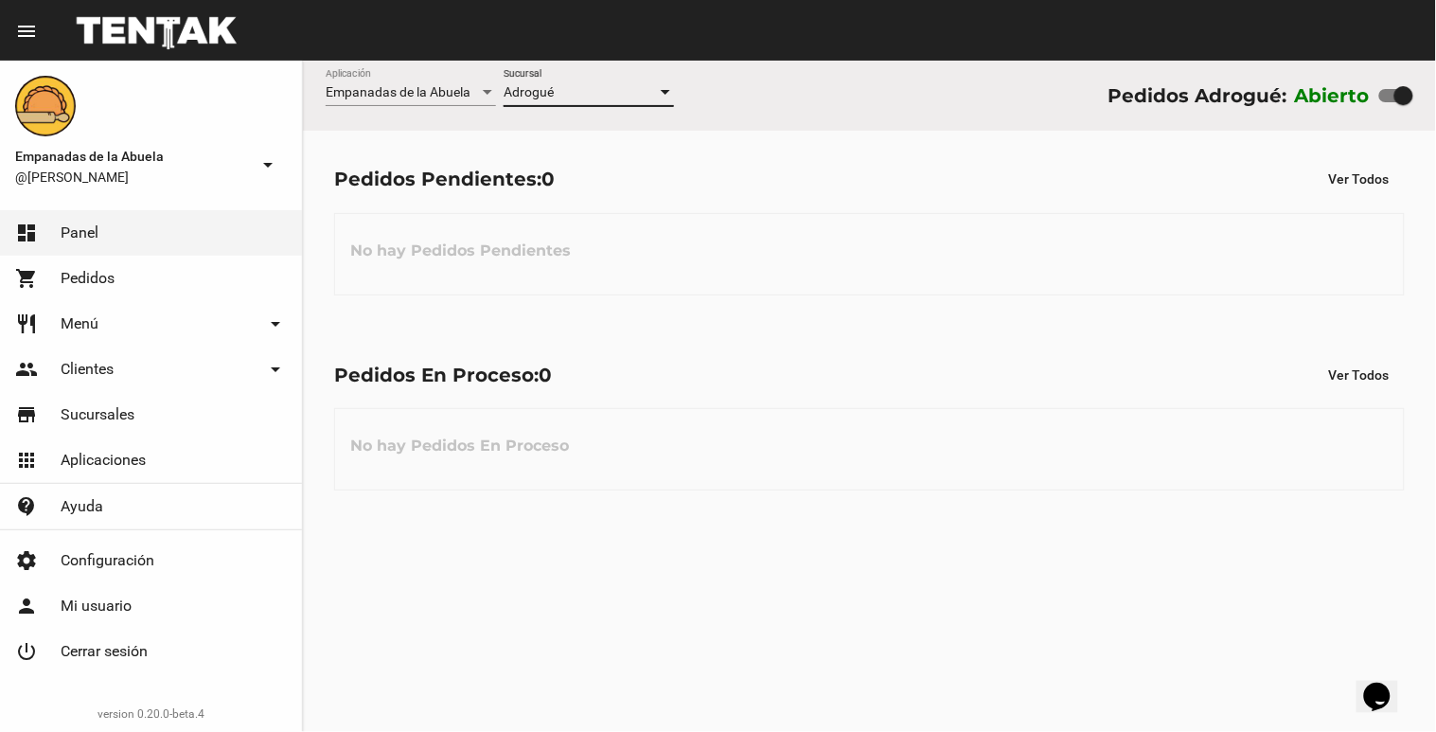
click at [668, 99] on div at bounding box center [665, 92] width 17 height 15
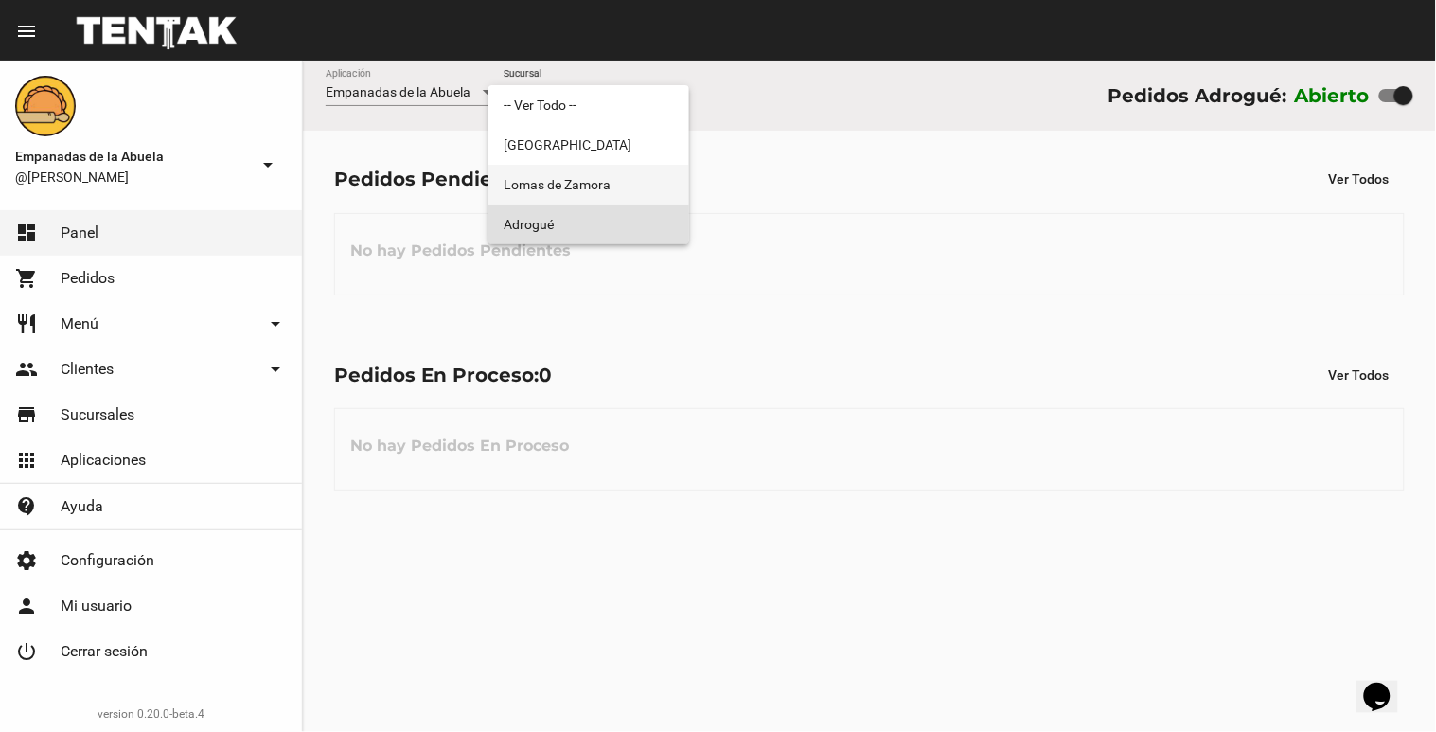
click at [659, 187] on span "Lomas de Zamora" at bounding box center [589, 185] width 170 height 40
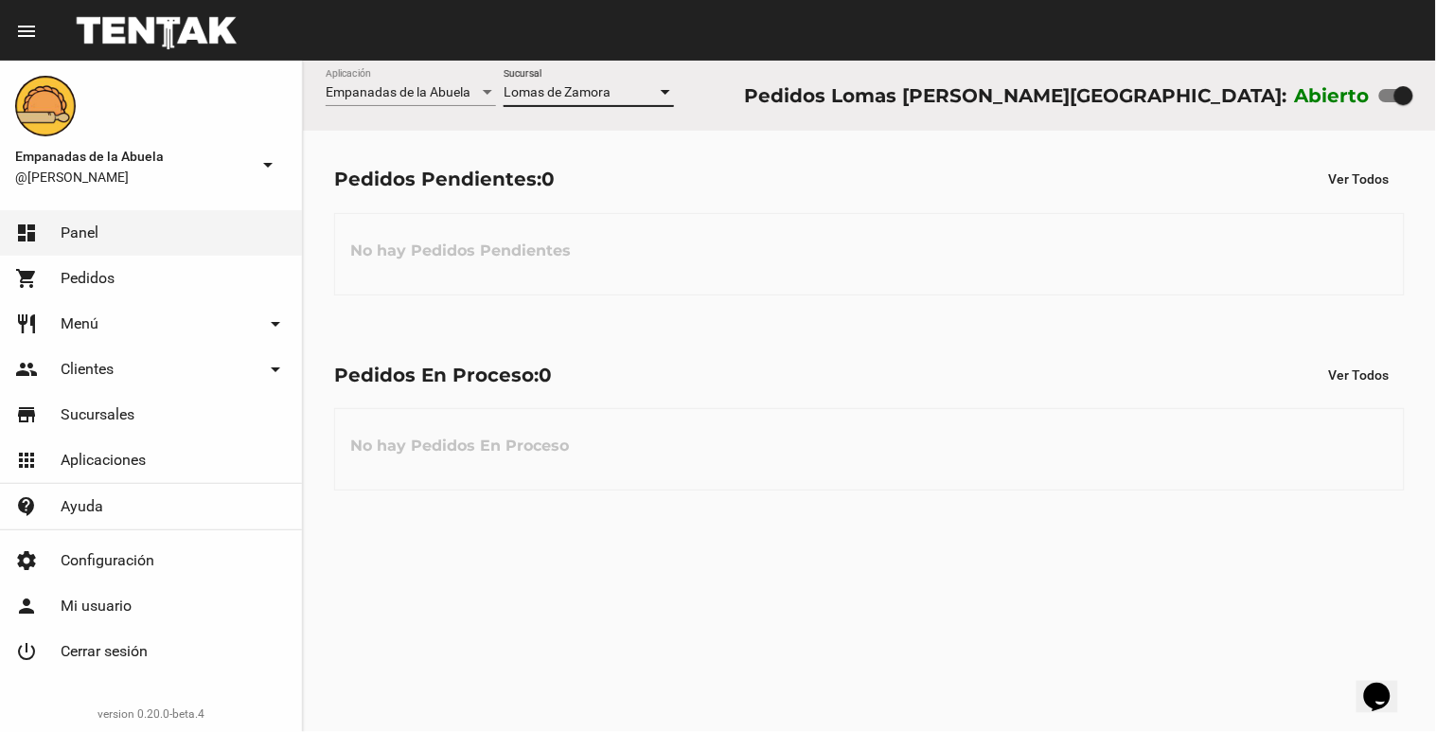
drag, startPoint x: 1414, startPoint y: 92, endPoint x: 1408, endPoint y: 53, distance: 39.2
click at [1414, 93] on div at bounding box center [1404, 95] width 19 height 19
click at [1389, 102] on input "checkbox" at bounding box center [1388, 102] width 1 height 1
click at [1401, 98] on div at bounding box center [1404, 95] width 19 height 19
click at [1389, 102] on input "checkbox" at bounding box center [1388, 102] width 1 height 1
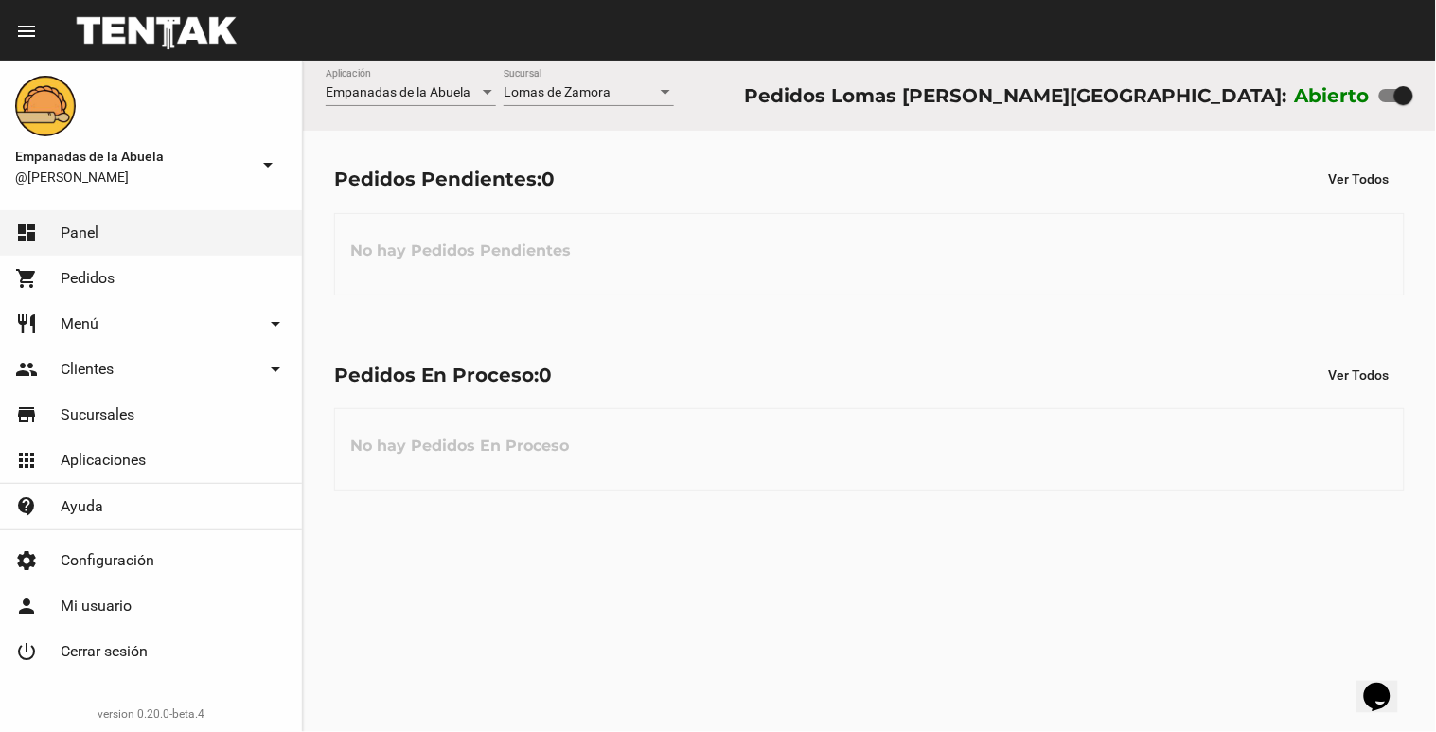
checkbox input "false"
